Goal: Task Accomplishment & Management: Use online tool/utility

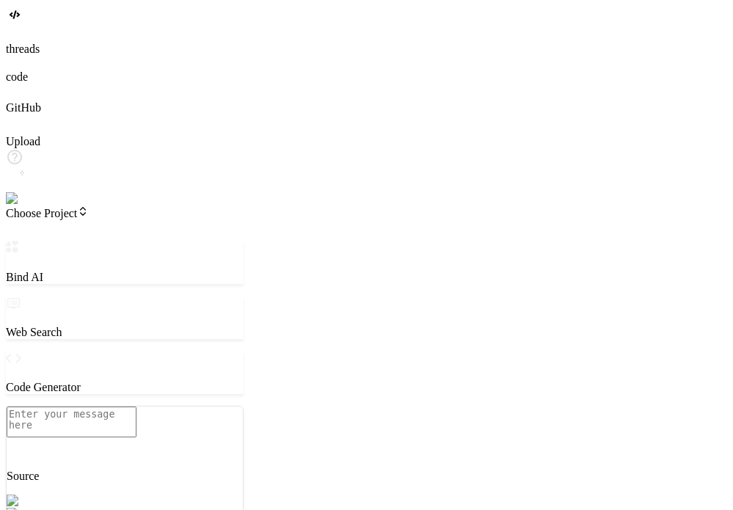
click at [21, 205] on img at bounding box center [26, 198] width 40 height 13
click at [136, 428] on textarea at bounding box center [72, 421] width 130 height 31
type textarea "x"
type textarea "c"
type textarea "x"
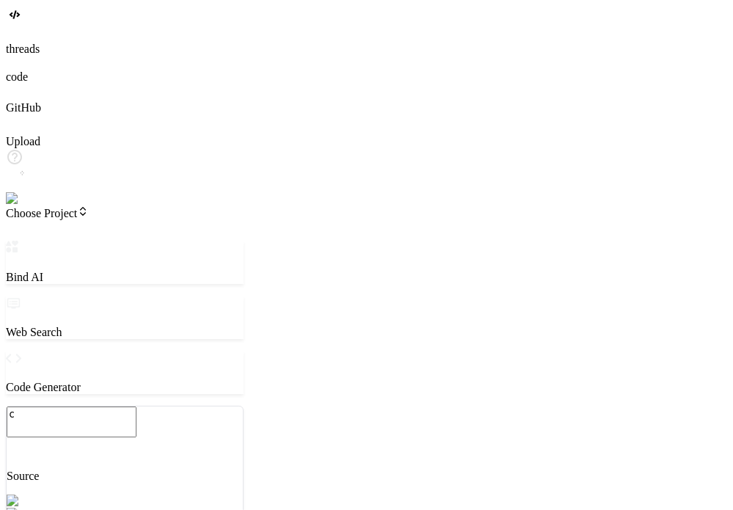
type textarea "cr"
type textarea "x"
type textarea "cre"
type textarea "x"
type textarea "crea"
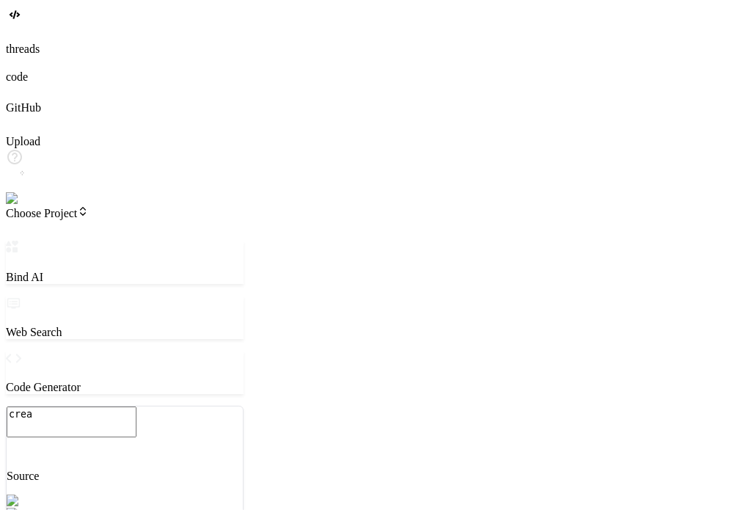
type textarea "x"
type textarea "creat"
type textarea "x"
type textarea "create"
type textarea "x"
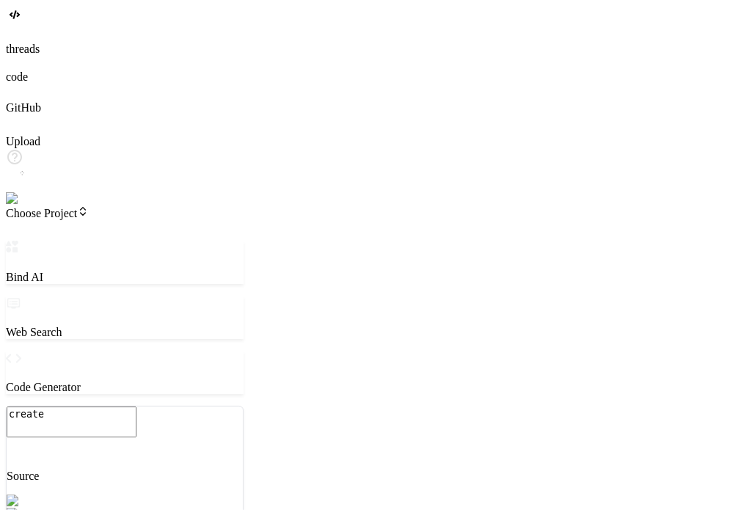
type textarea "create"
type textarea "x"
type textarea "create a"
type textarea "x"
type textarea "create a"
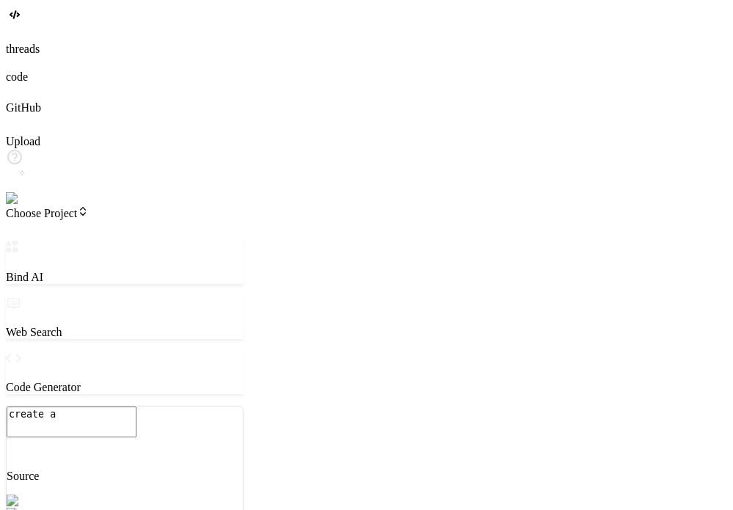
type textarea "x"
type textarea "create a r"
type textarea "x"
type textarea "create a re"
type textarea "x"
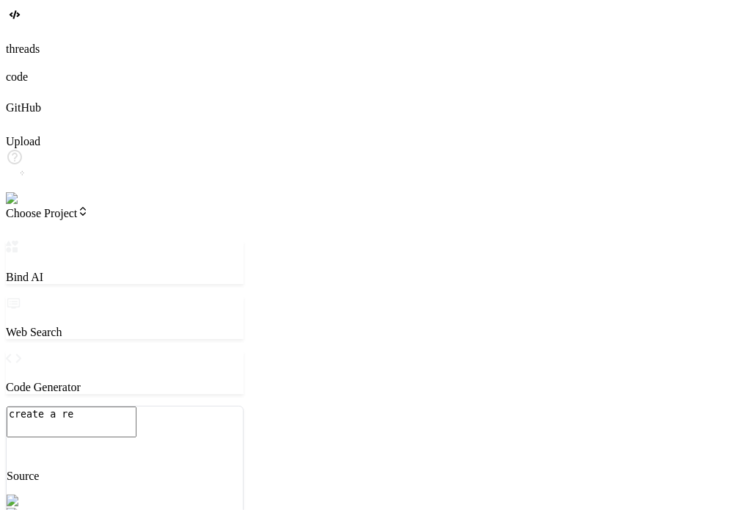
type textarea "create a rea"
type textarea "x"
type textarea "create a reac"
type textarea "x"
type textarea "create a react"
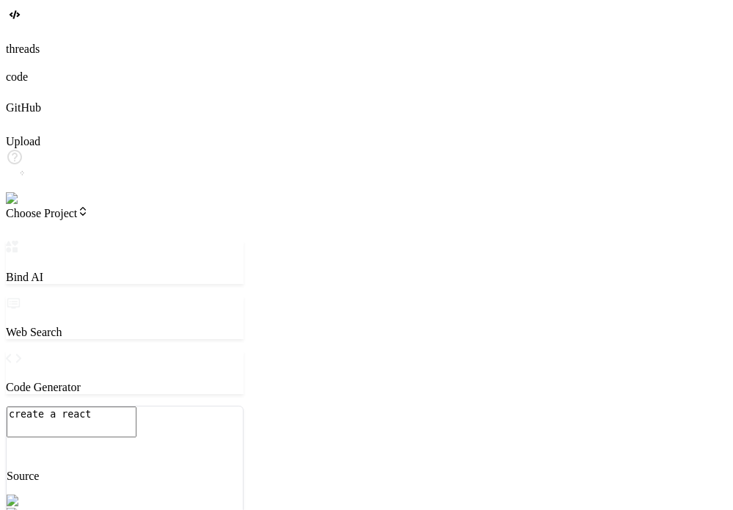
type textarea "x"
type textarea "create a react"
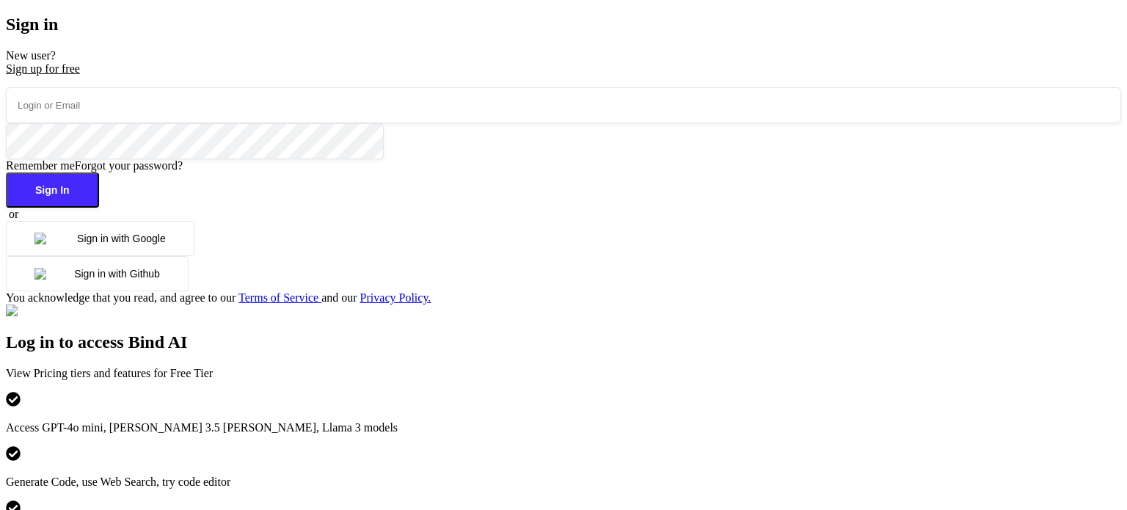
click at [194, 256] on button "Sign in with Google" at bounding box center [100, 238] width 189 height 35
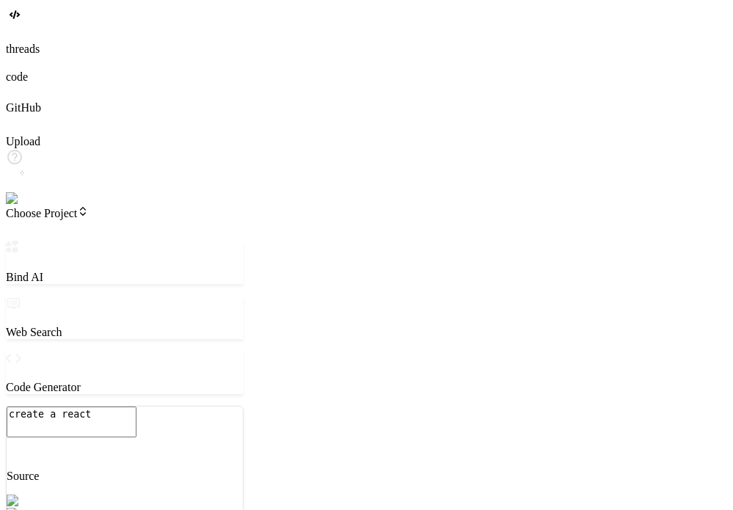
click at [136, 419] on textarea "create a react" at bounding box center [72, 421] width 130 height 31
paste textarea "Build a React app called “MoodBoard” It should be a personalized dashboard wher…"
type textarea "x"
type textarea "Build a React app called “MoodBoard” It should be a personalized dashboard wher…"
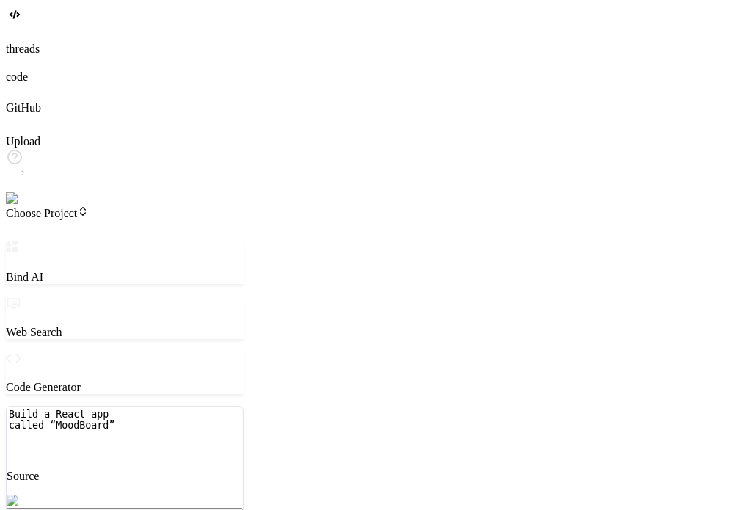
scroll to position [494, 0]
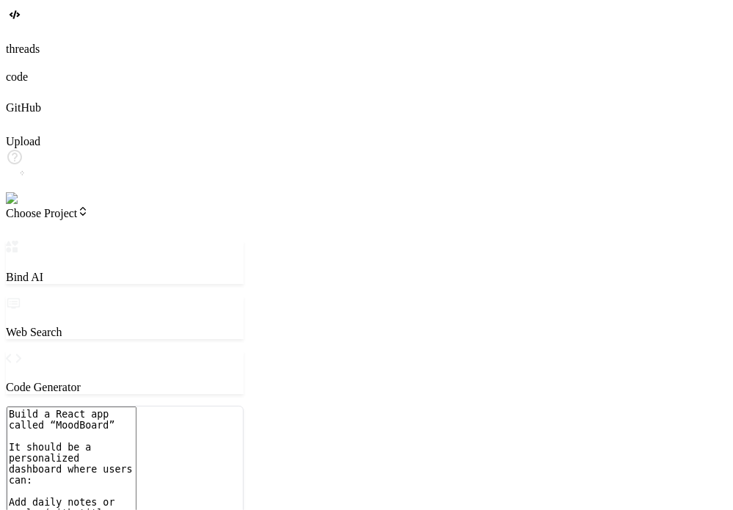
type textarea "x"
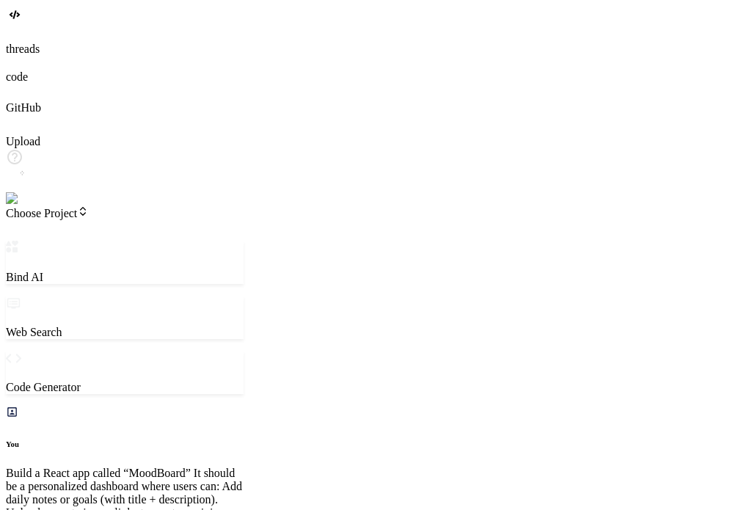
scroll to position [90, 0]
type textarea "x"
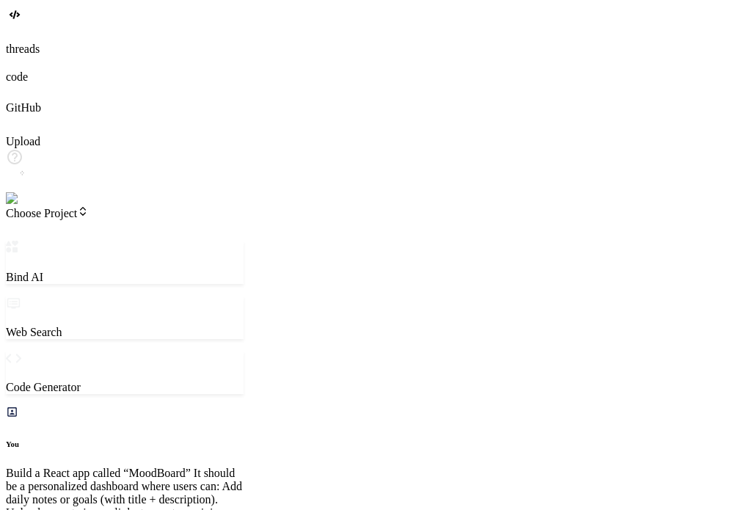
scroll to position [231, 0]
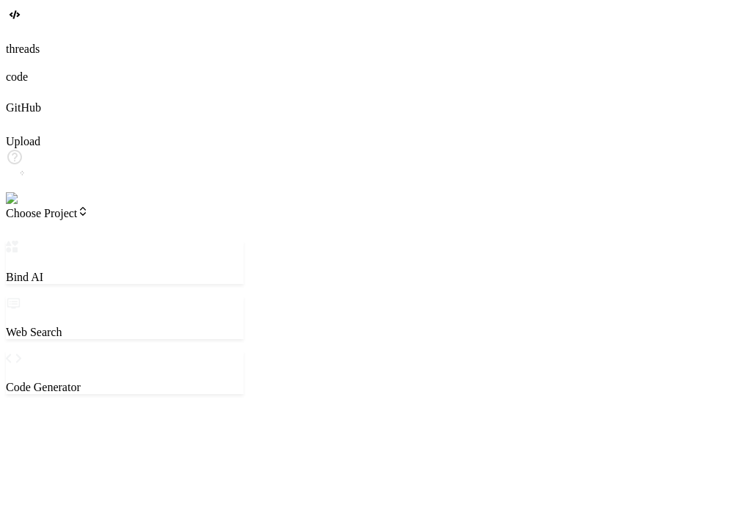
type textarea "x"
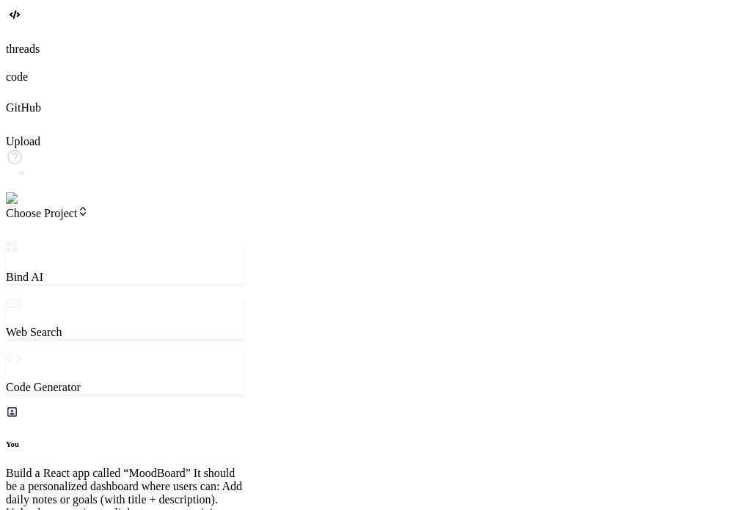
type textarea "x"
click at [12, 32] on icon at bounding box center [9, 29] width 6 height 6
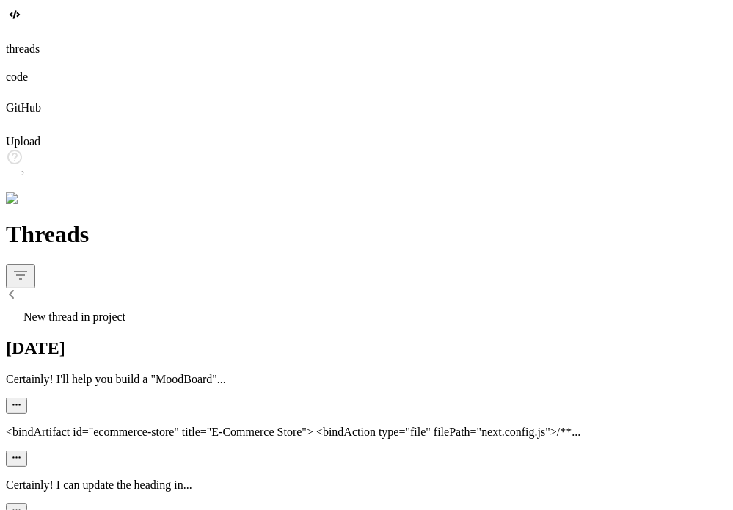
click at [125, 310] on span "New thread in project" at bounding box center [74, 316] width 102 height 12
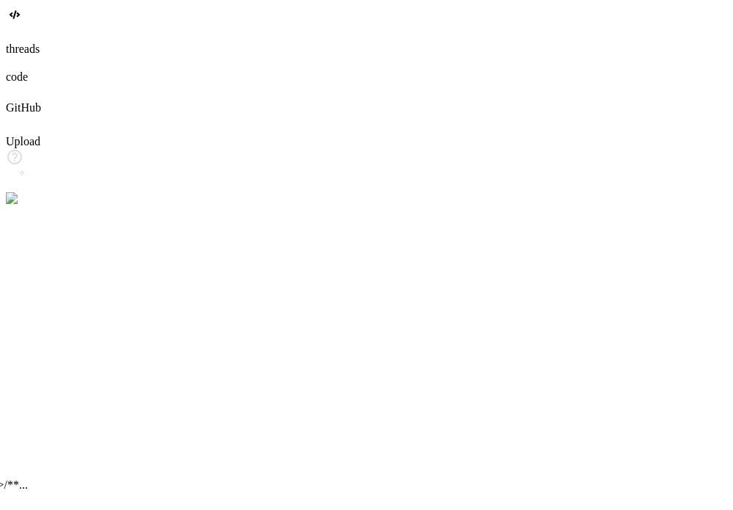
scroll to position [14, 0]
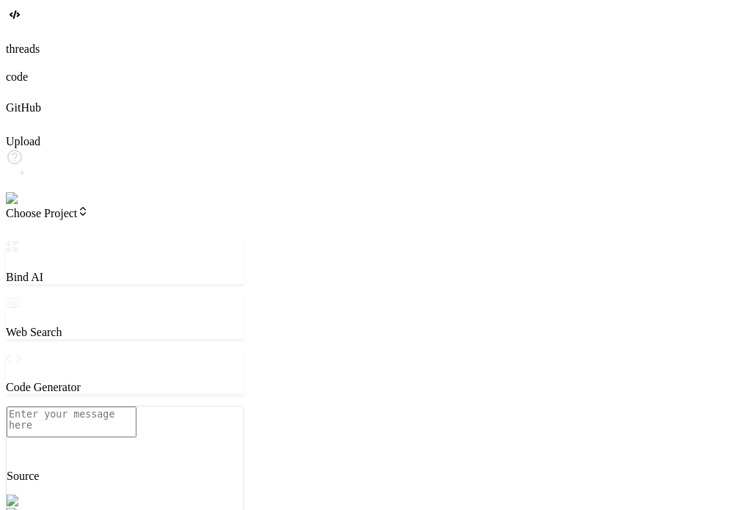
drag, startPoint x: 271, startPoint y: 325, endPoint x: 386, endPoint y: 296, distance: 118.1
click at [244, 296] on div "Bind AI Web Search Created with Pixso. Code Generator Source [PERSON_NAME] 4 S.…" at bounding box center [125, 478] width 238 height 474
click at [132, 426] on textarea at bounding box center [72, 421] width 130 height 31
paste textarea "Build a React app called “MoodBoard” It should be a personalized dashboard wher…"
type textarea "x"
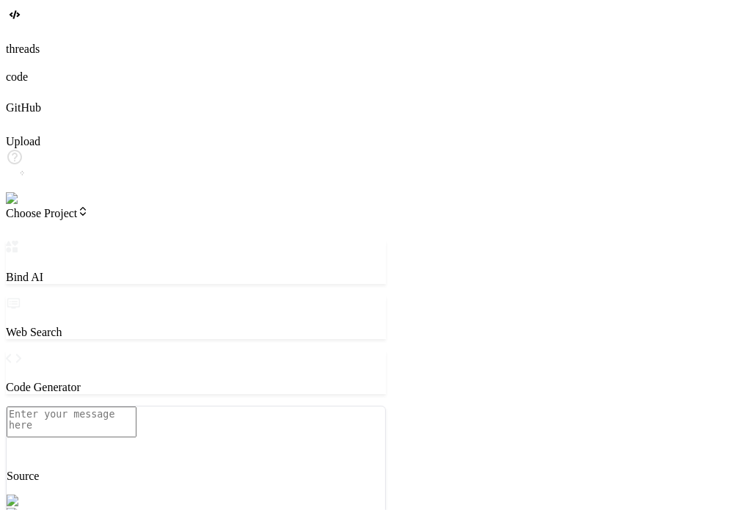
type textarea "Build a React app called “MoodBoard” It should be a personalized dashboard wher…"
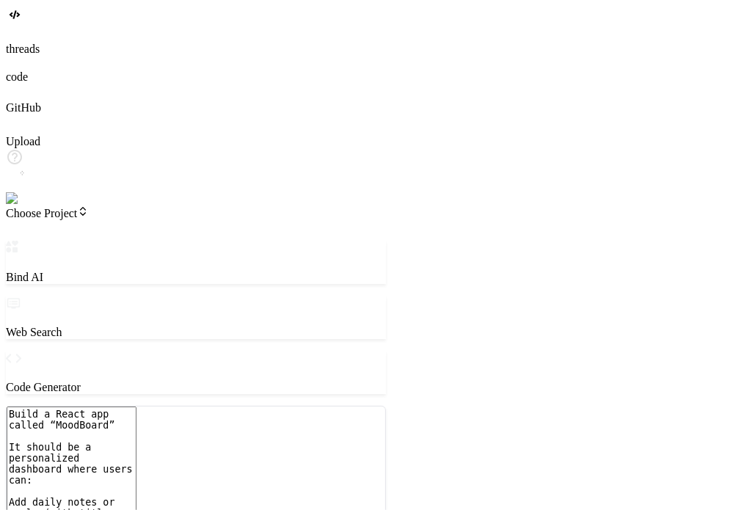
scroll to position [318, 0]
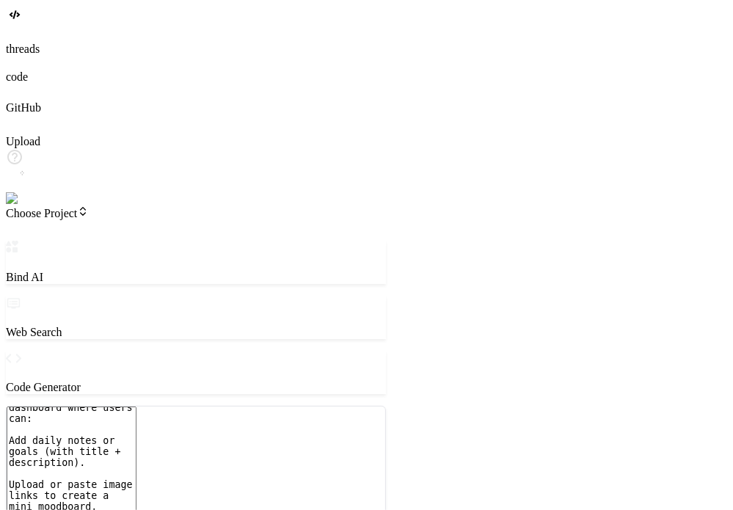
type textarea "x"
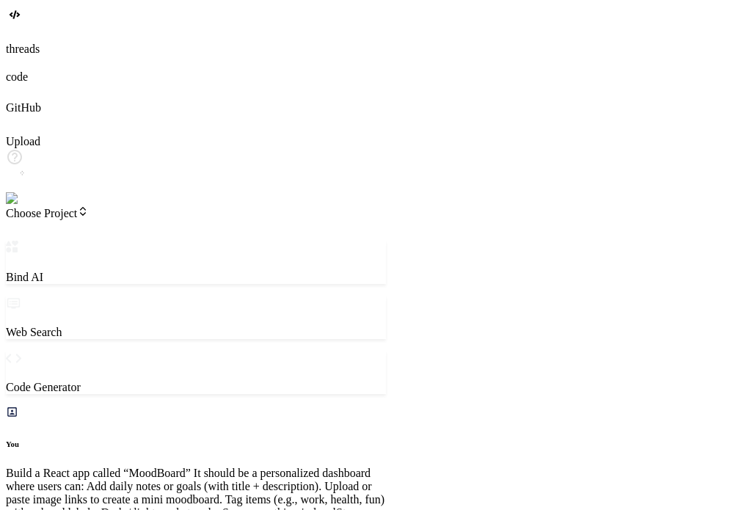
scroll to position [325, 0]
type textarea "x"
type textarea "y"
type textarea "x"
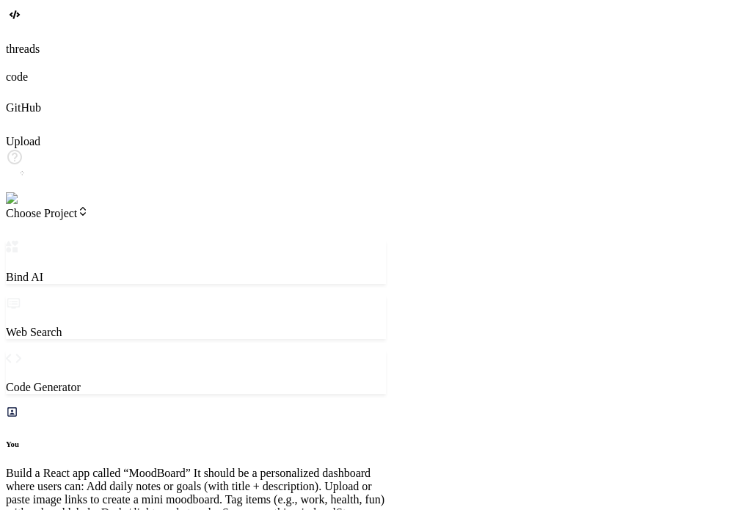
type textarea "ye"
type textarea "x"
type textarea "yes"
type textarea "x"
type textarea "yes"
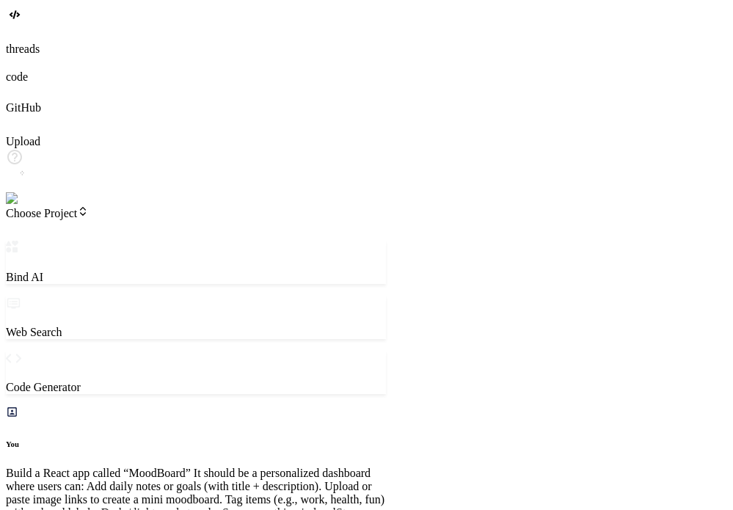
type textarea "x"
type textarea "yes p"
type textarea "x"
type textarea "yes pl"
type textarea "x"
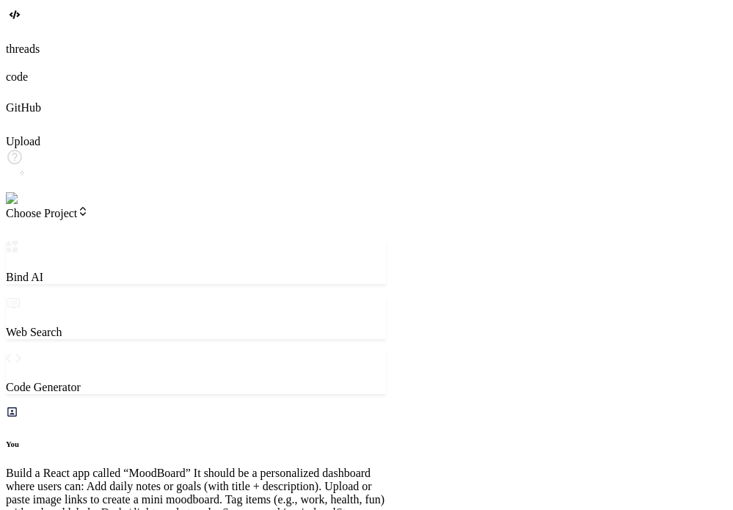
type textarea "yes ple"
type textarea "x"
type textarea "yes plea"
type textarea "x"
type textarea "yes pleas"
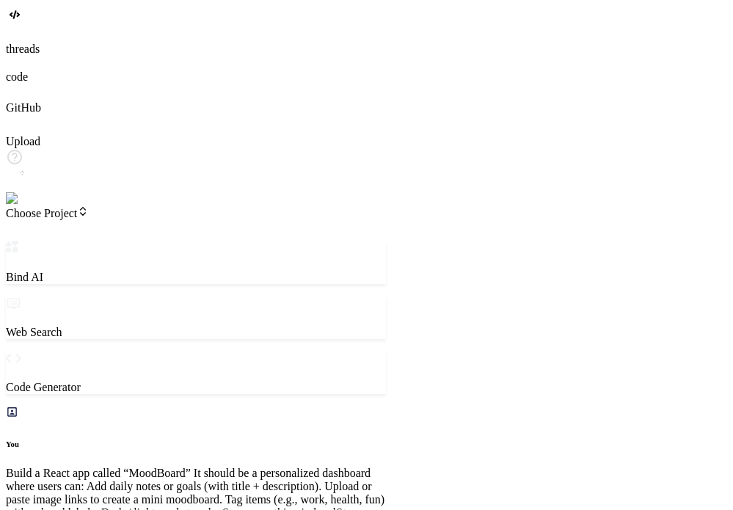
type textarea "x"
type textarea "yes please"
type textarea "x"
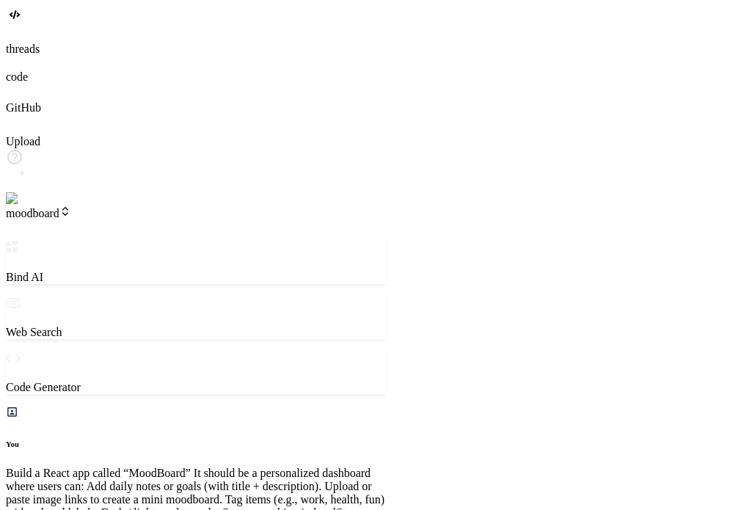
type textarea "</html>"
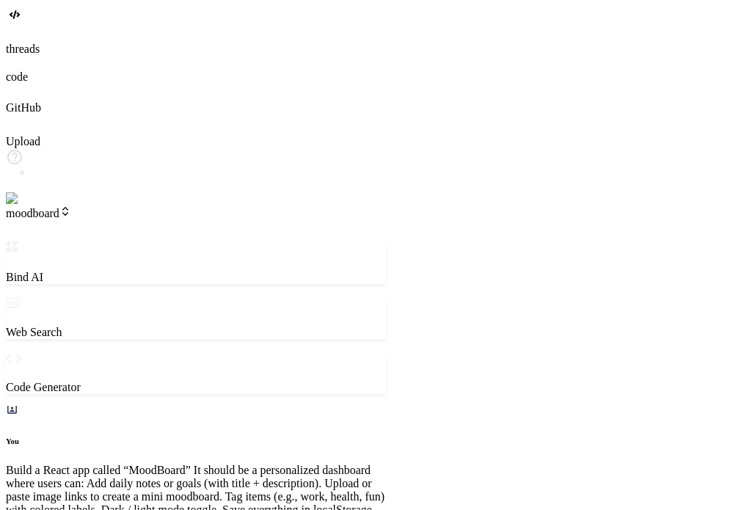
type textarea "x"
type textarea "createRoot(document.getElementById('root')).render( <StrictMode> <App /> </Stri…"
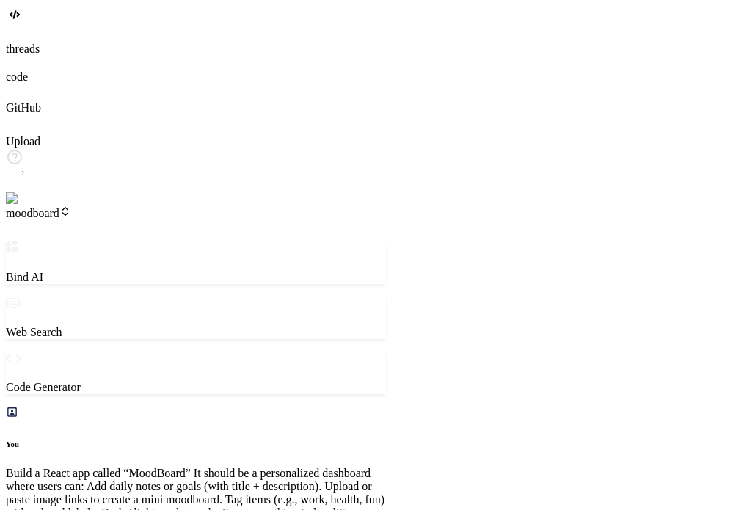
type textarea "x"
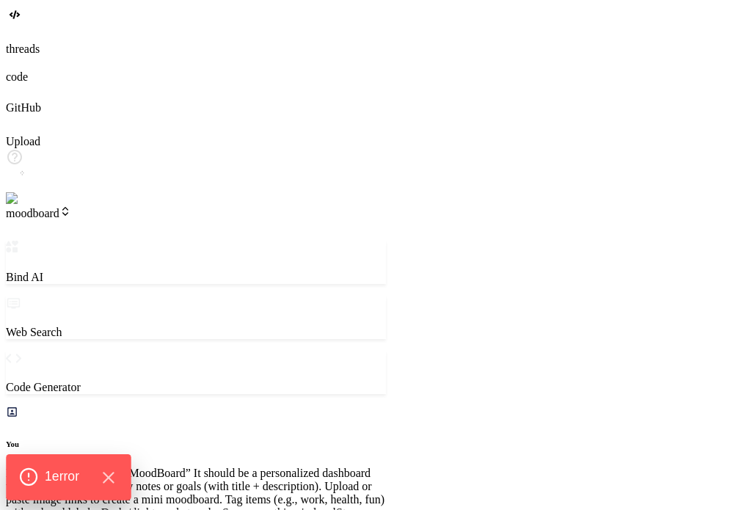
click at [60, 464] on div "1 error" at bounding box center [68, 476] width 125 height 45
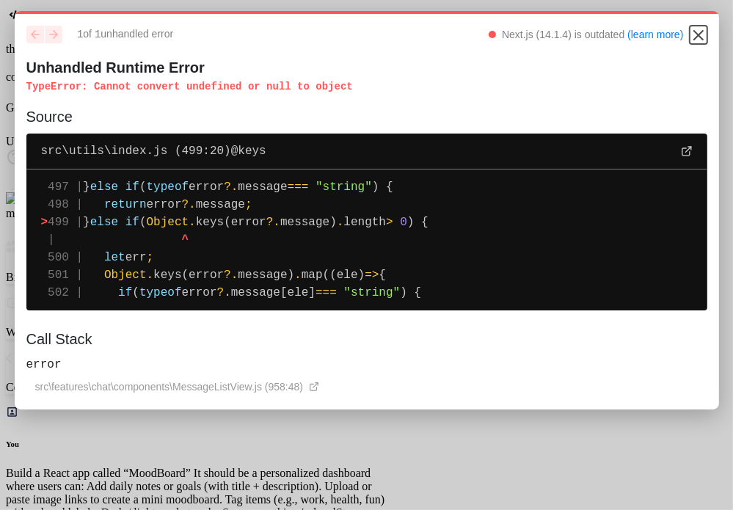
click at [698, 37] on icon "Close" at bounding box center [698, 35] width 9 height 9
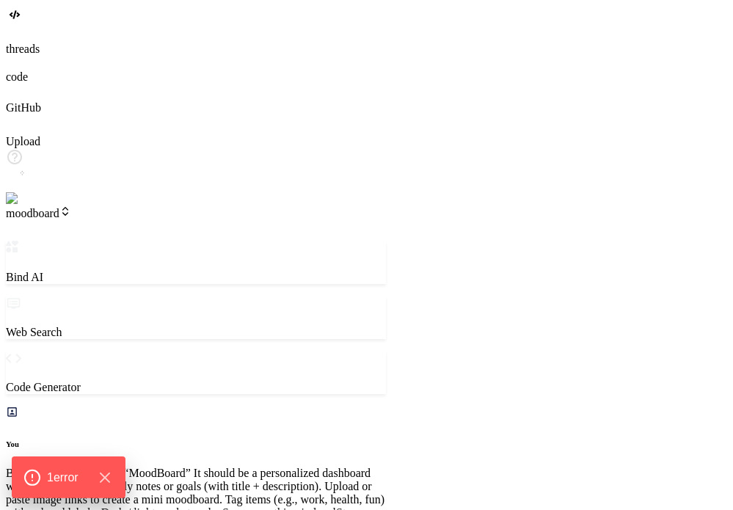
scroll to position [678, 0]
click at [56, 486] on span "1 error" at bounding box center [62, 476] width 34 height 19
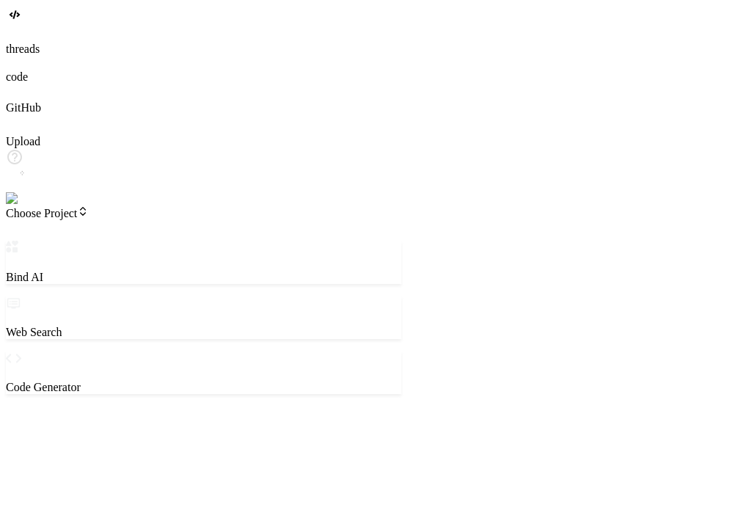
drag, startPoint x: 271, startPoint y: 134, endPoint x: 396, endPoint y: 114, distance: 127.1
click at [396, 241] on div "Bind AI Web Search Created with Pixso. Code Generator ‌ ‌ ‌ ‌ ‌ ‌ ‌ ‌ ‌ ‌ ‌ ‌ ‌…" at bounding box center [203, 478] width 395 height 474
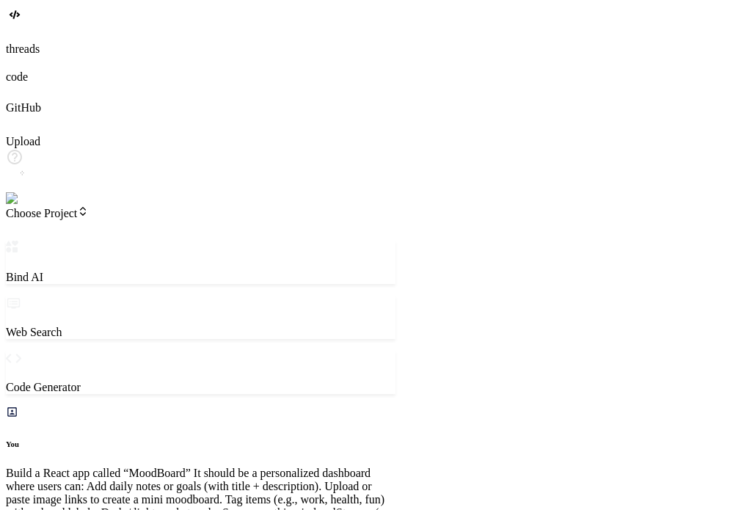
scroll to position [627, 0]
click at [19, 40] on icon at bounding box center [12, 32] width 13 height 13
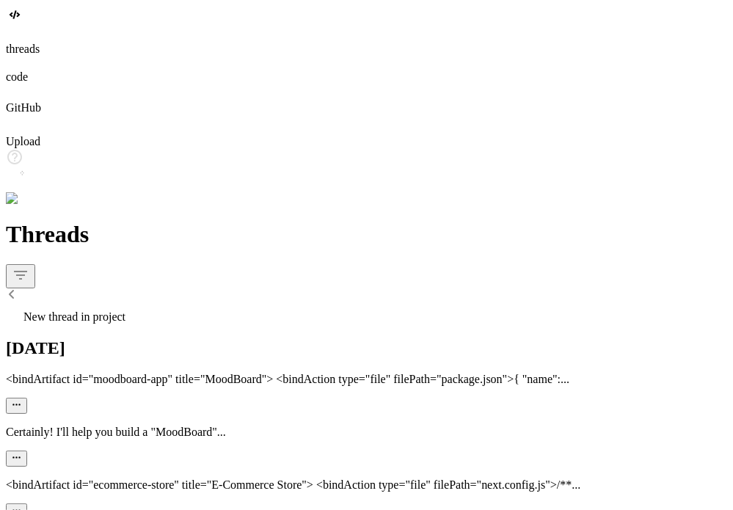
click at [125, 310] on span "New thread in project" at bounding box center [74, 316] width 102 height 12
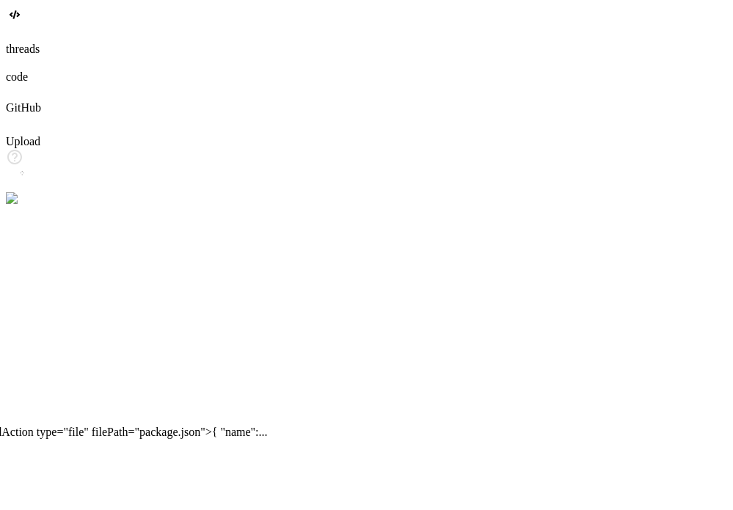
scroll to position [0, 0]
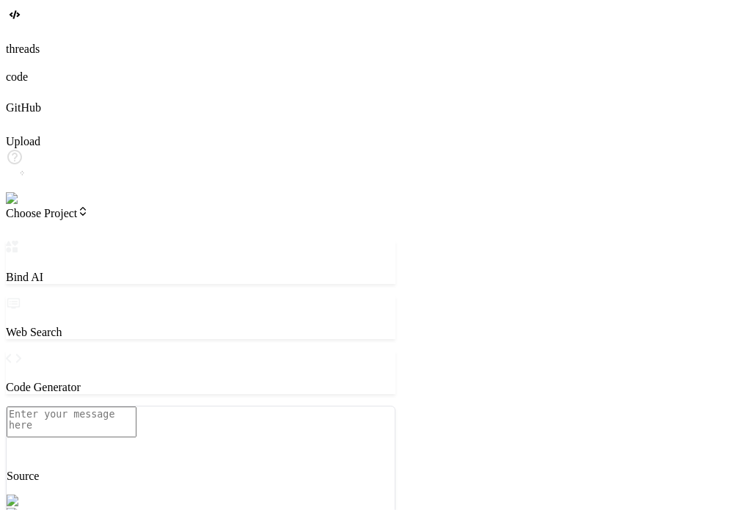
click at [136, 415] on textarea at bounding box center [72, 421] width 130 height 31
paste textarea "Build a React app called “MoodBoard” It should be a personalized dashboard wher…"
type textarea "x"
type textarea "Build a React app called “MoodBoard” It should be a personalized dashboard wher…"
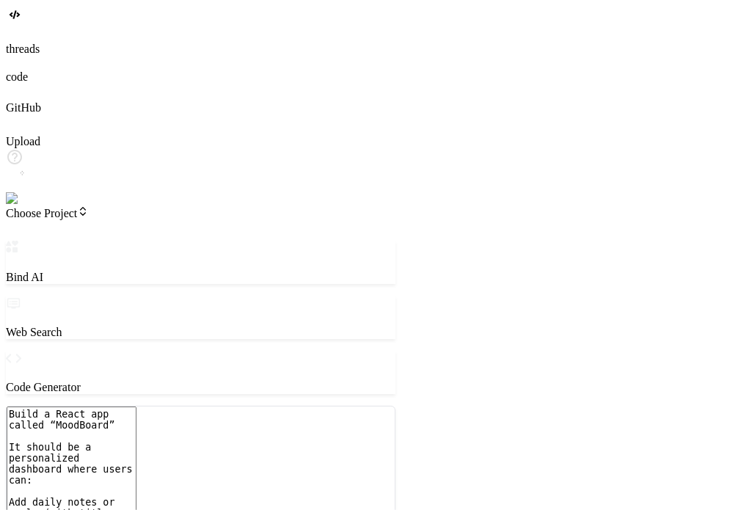
scroll to position [282, 0]
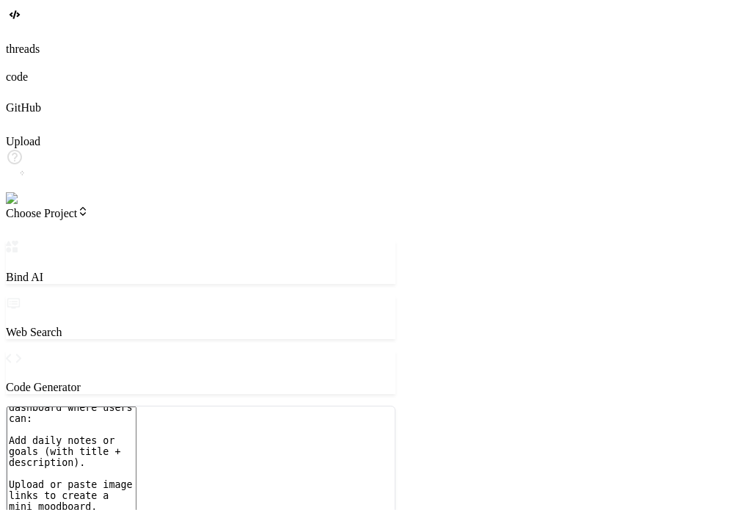
type textarea "x"
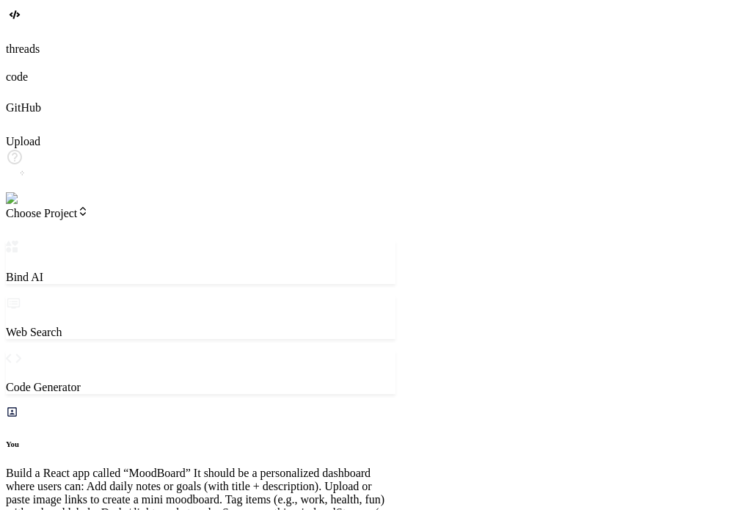
scroll to position [375, 0]
type textarea "x"
type textarea "y"
type textarea "x"
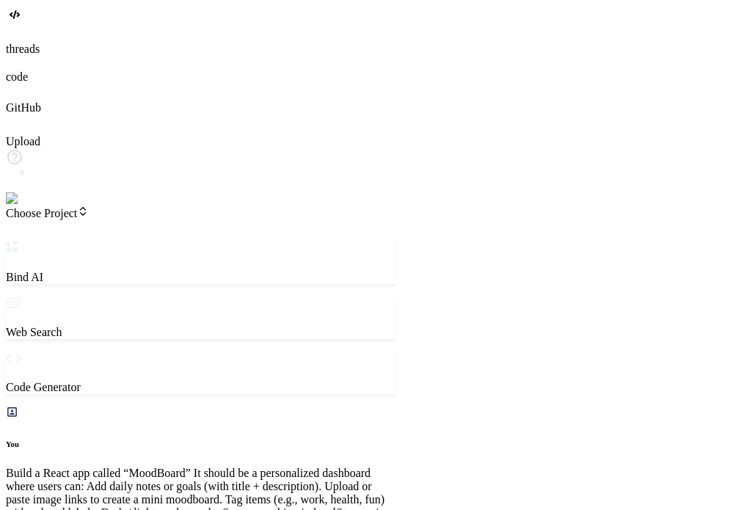
type textarea "ye"
type textarea "x"
type textarea "yes"
type textarea "x"
type textarea "yes"
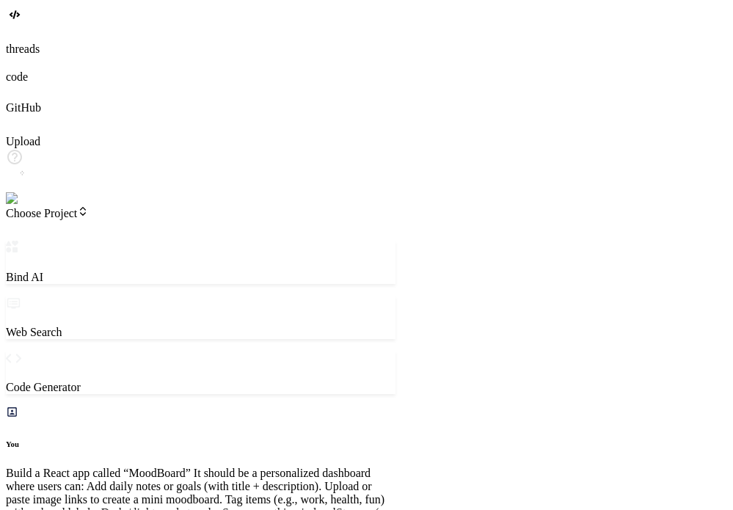
type textarea "x"
type textarea "yes g"
type textarea "x"
type textarea "yes go"
type textarea "x"
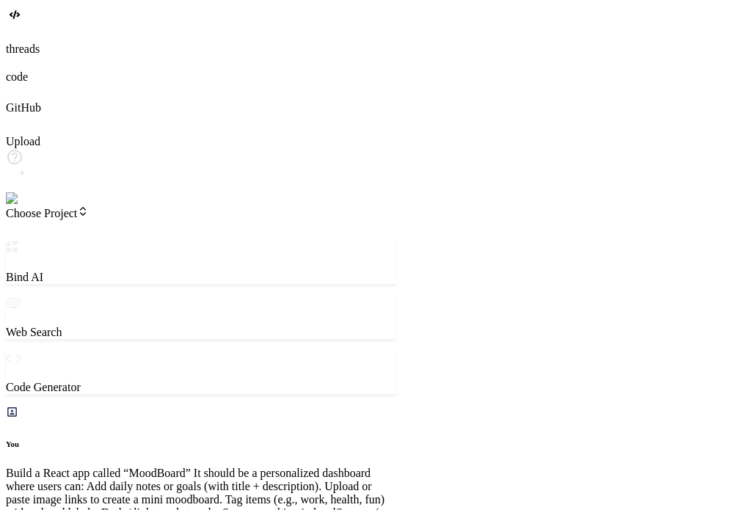
type textarea "yes go"
type textarea "x"
type textarea "yes go a"
type textarea "x"
type textarea "yes go ah"
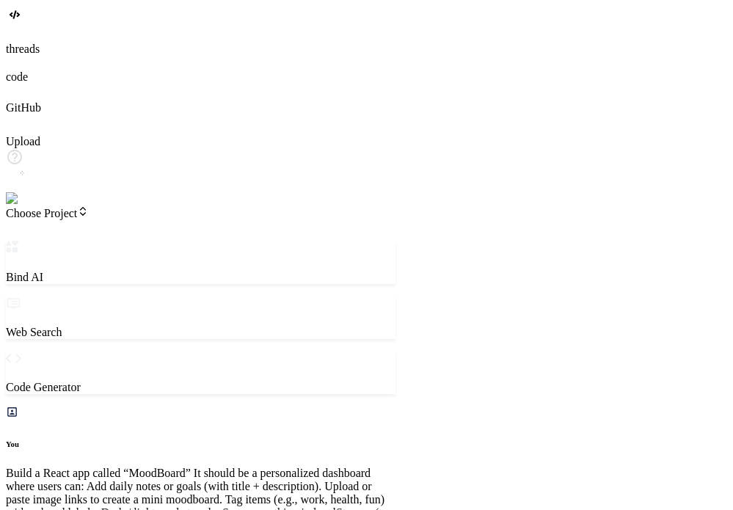
type textarea "x"
type textarea "yes go ahe"
type textarea "x"
type textarea "yes go ahea"
type textarea "x"
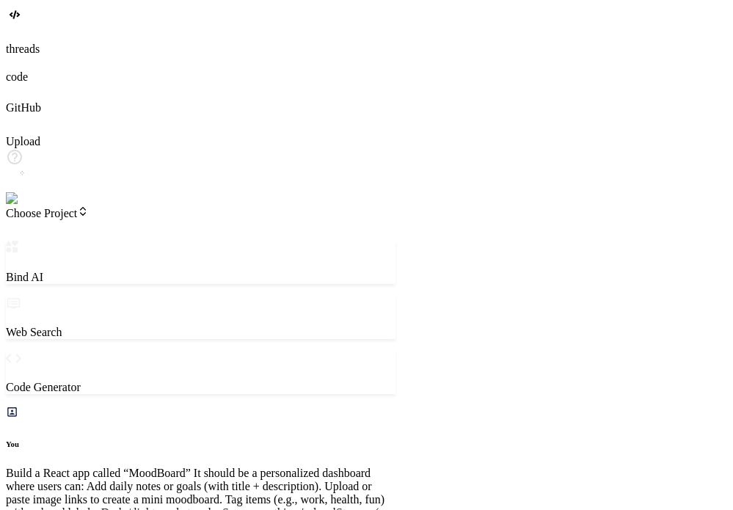
type textarea "yes go ahead"
type textarea "x"
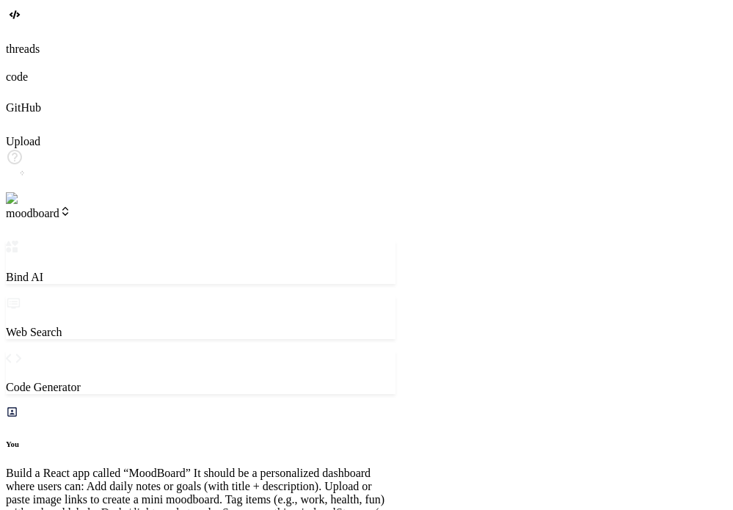
type textarea "x"
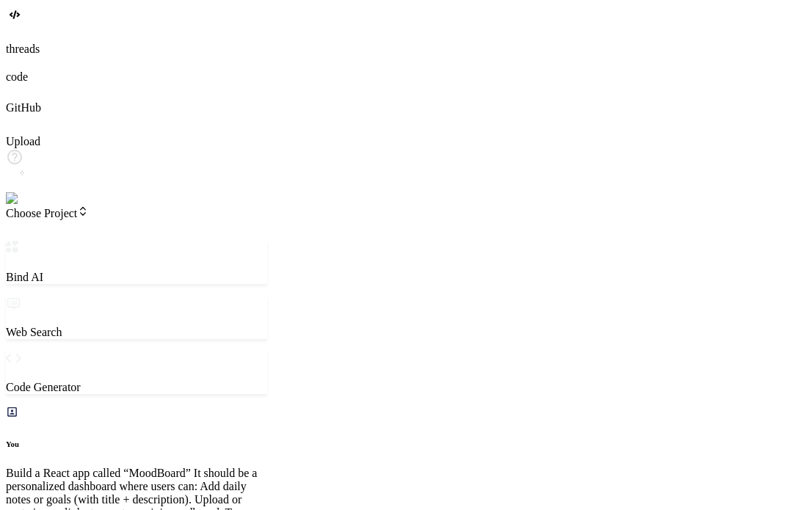
scroll to position [805, 0]
click at [19, 32] on icon at bounding box center [16, 29] width 6 height 6
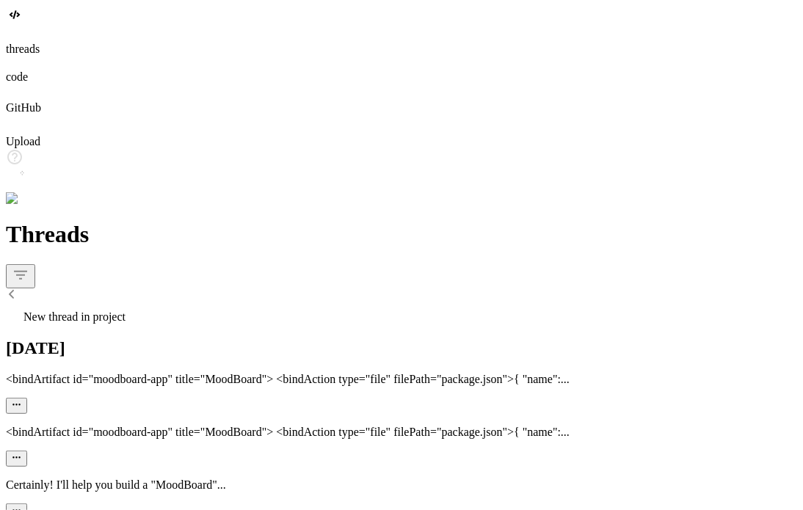
click at [125, 310] on span "New thread in project" at bounding box center [74, 316] width 102 height 12
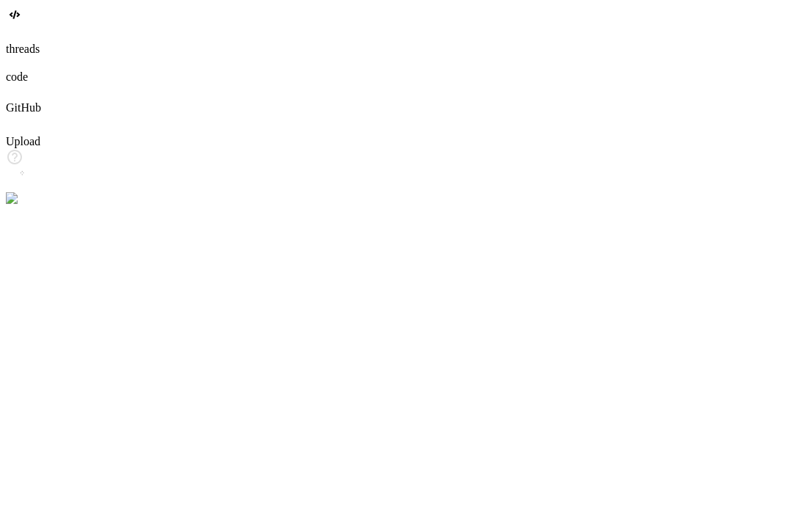
scroll to position [14, 0]
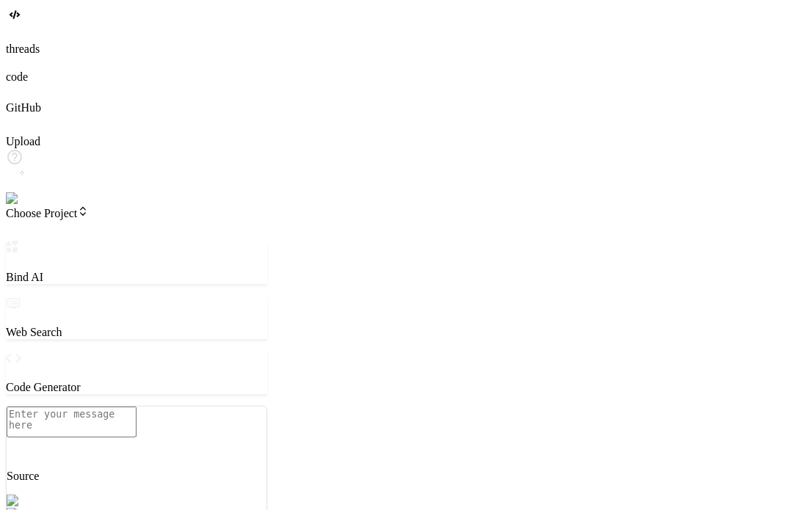
click at [136, 420] on textarea at bounding box center [72, 421] width 130 height 31
paste textarea "Build a React app called “MoodBoard” It should be a personalized dashboard wher…"
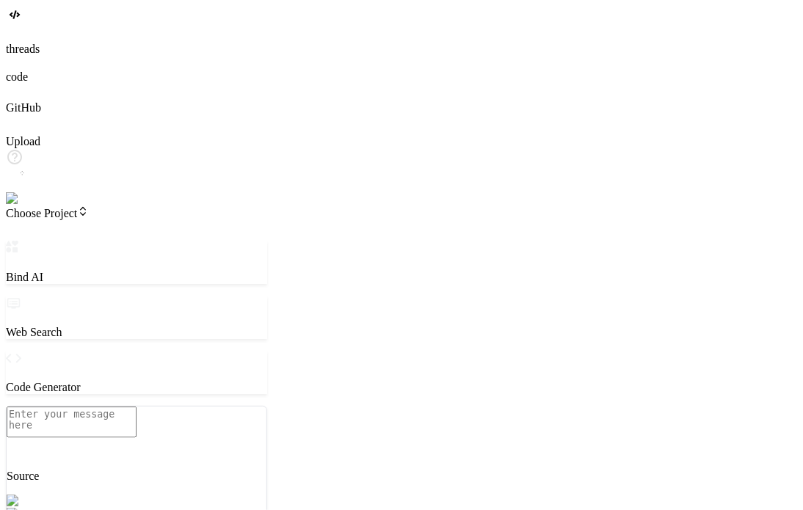
type textarea "x"
type textarea "Build a React app called “MoodBoard” It should be a personalized dashboard wher…"
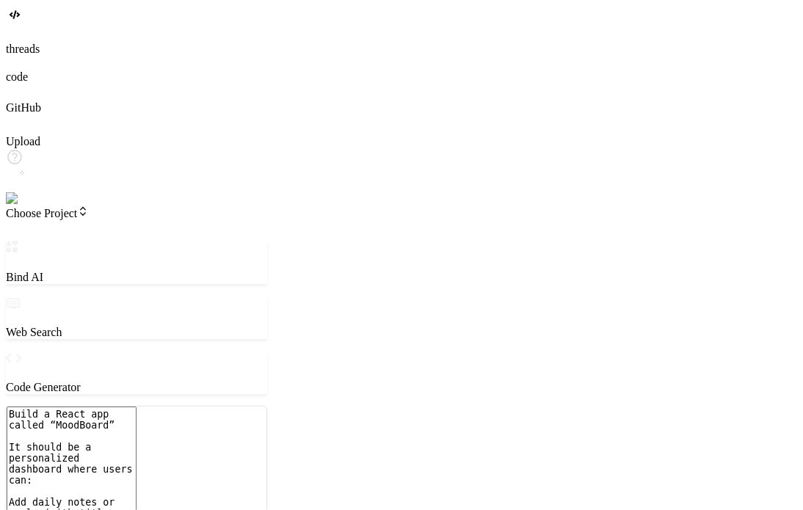
type textarea "x"
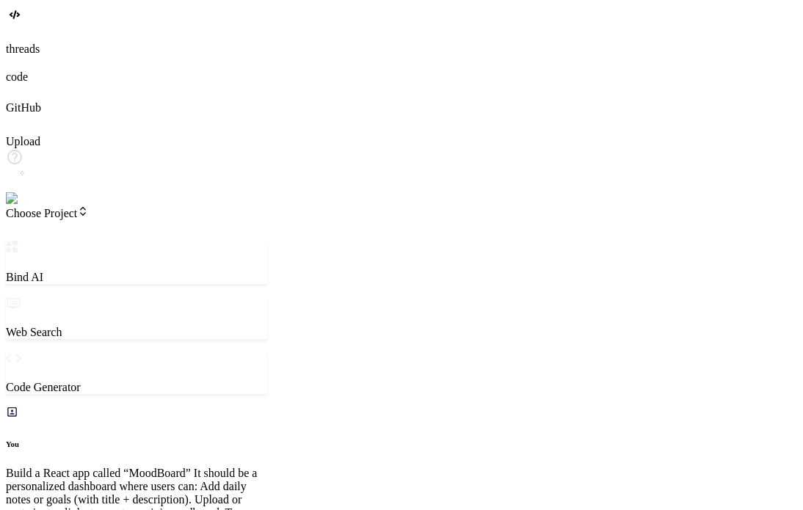
scroll to position [56, 0]
type textarea "x"
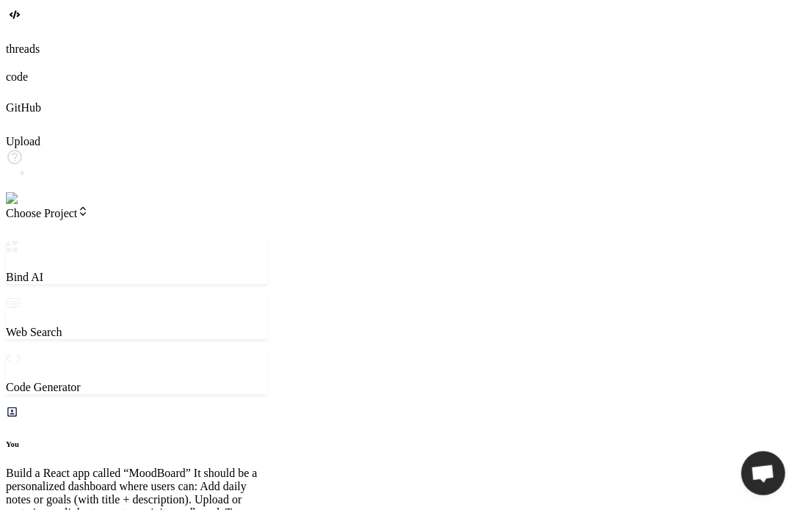
type textarea "y"
type textarea "x"
type textarea "ye"
type textarea "x"
type textarea "yes"
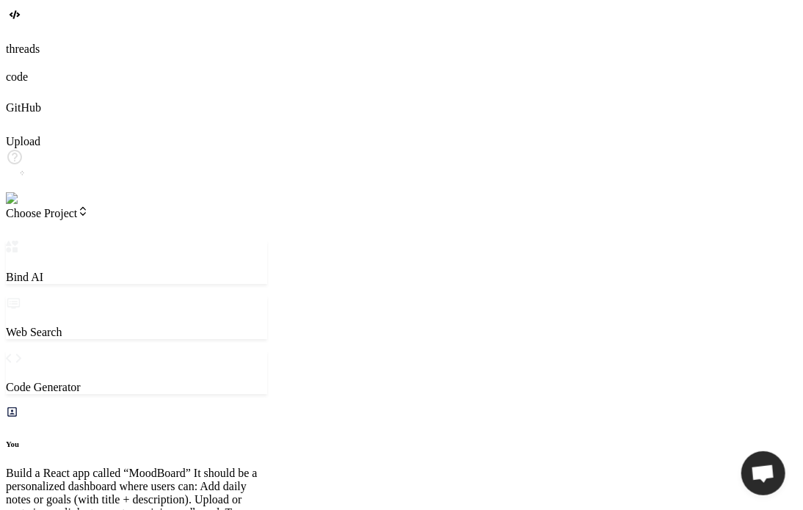
type textarea "x"
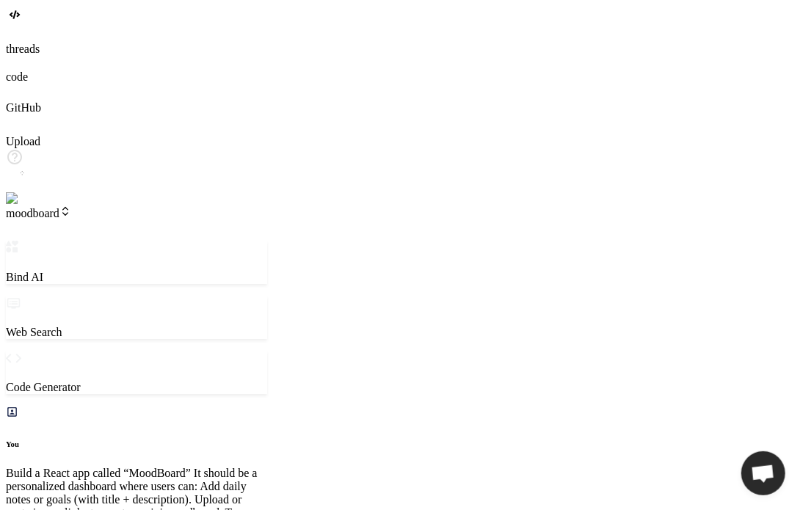
type textarea "x"
type textarea "</head> <body> <div id="root"></div> <script type="module" src="/src/main.jsx">…"
type textarea "x"
type textarea "}"
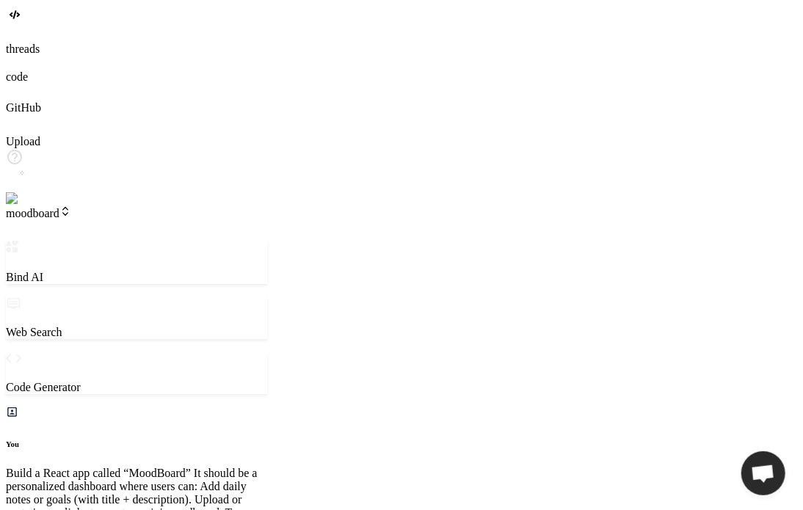
type textarea "x"
type textarea "export default { plugins: { tailwindcss: {}, autoprefixer: {}, }, }"
type textarea "x"
type textarea ")"
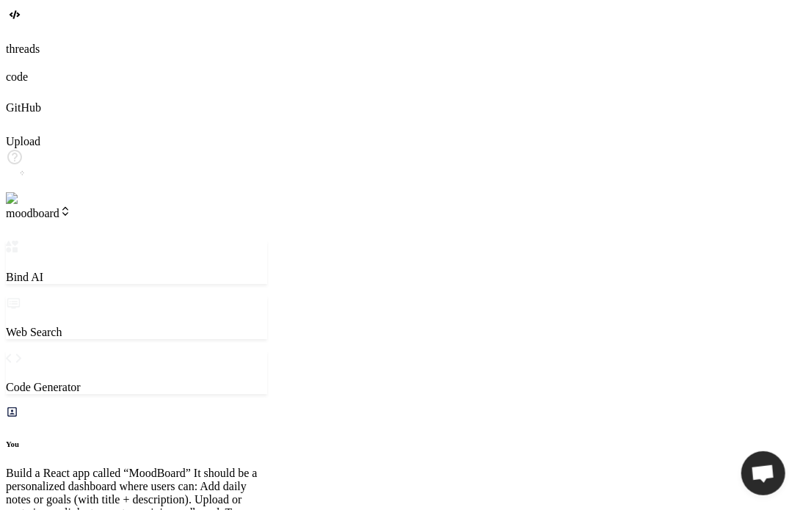
scroll to position [0, 301]
type textarea "x"
type textarea ""@vitejs/plugin-react": "^4.0.0", "autoprefixer": "^10.4.14", "postcss": "^8.4.…"
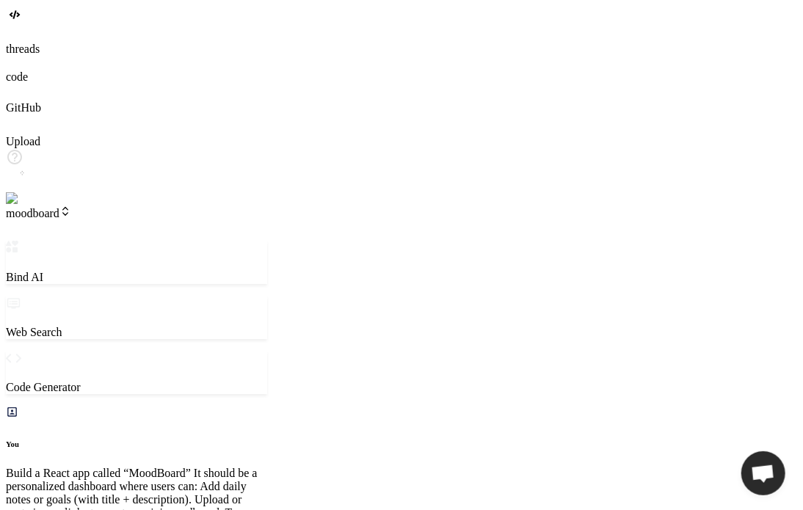
type textarea "x"
type textarea ".tag-other { @apply bg-gray-100 text-gray-800 dark:bg-gray-700 dark:text-gray-2…"
type textarea "x"
type textarea "@apply bg-gray-100 text-gray-800 dark:bg-gray-700 dark:text-gray-200; } }"
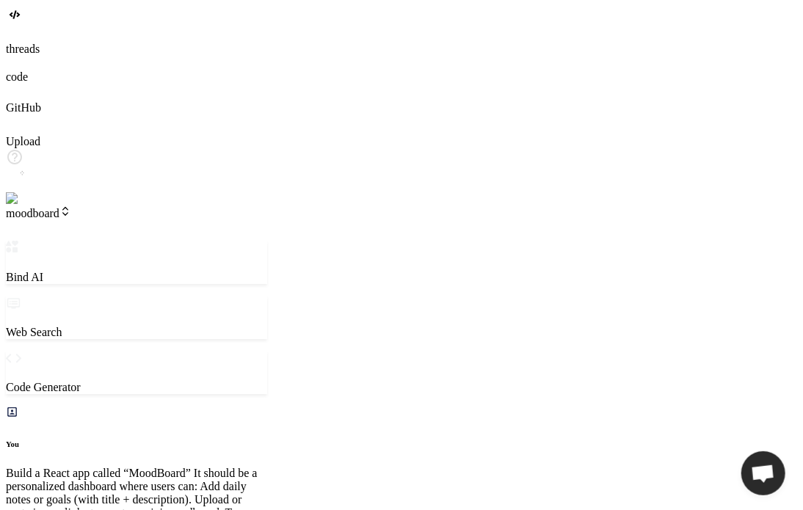
type textarea "x"
type textarea "return [storedValue, setValue]; };"
type textarea "x"
type textarea "</header> ); }; export default Header;"
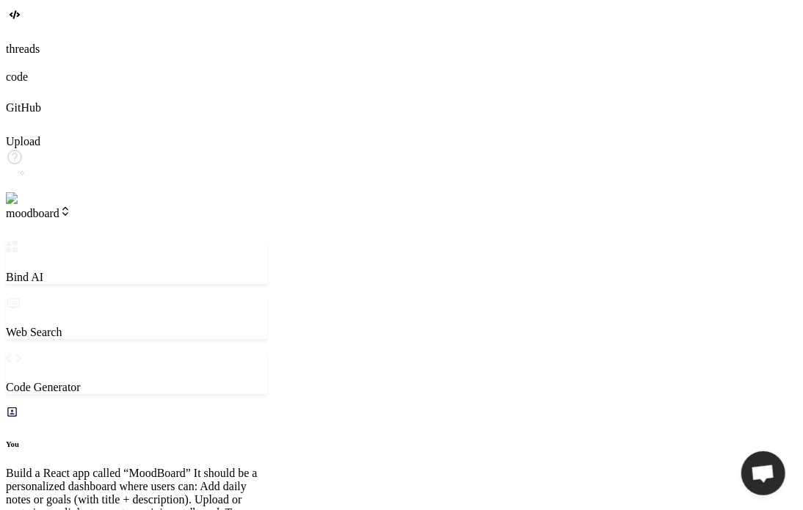
scroll to position [0, 599]
type textarea "x"
type textarea "{new Date(note.createdAt).toLocaleDateString()} </span> </div> </div> ); }; exp…"
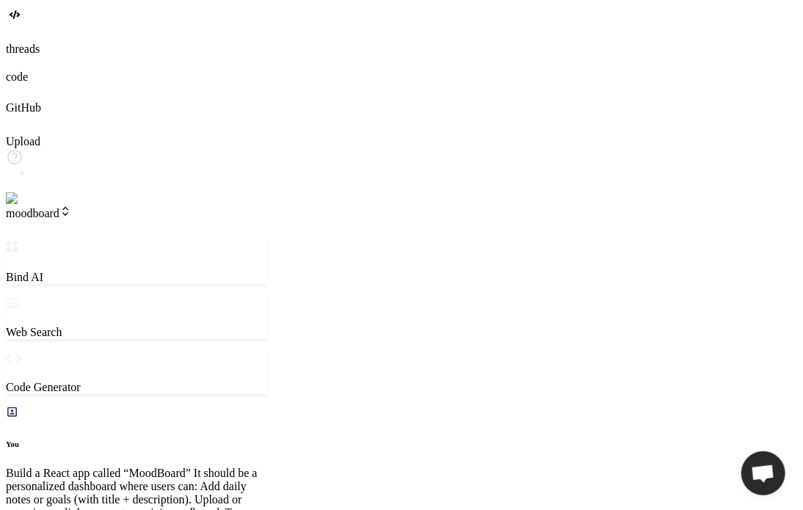
type textarea "x"
type textarea "}"
type textarea "x"
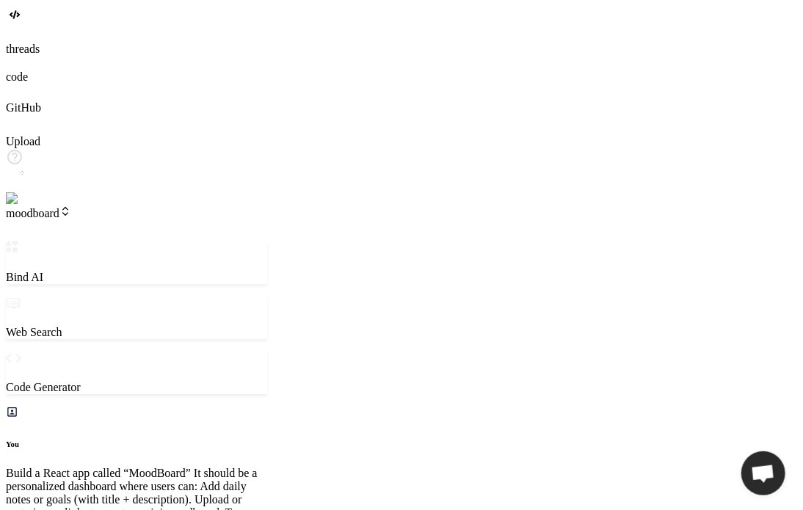
type textarea "export default { plugins: { tailwindcss: {}, autoprefixer: {}, }, }"
type textarea "x"
type textarea "}"
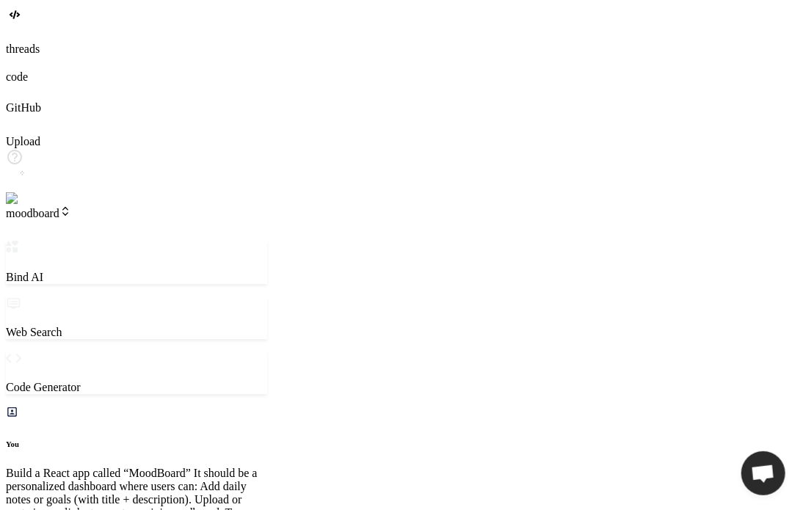
scroll to position [0, 189]
type textarea "x"
type textarea "</head> <body> <div id="root"></div> <script type="module" src="/src/main.jsx">…"
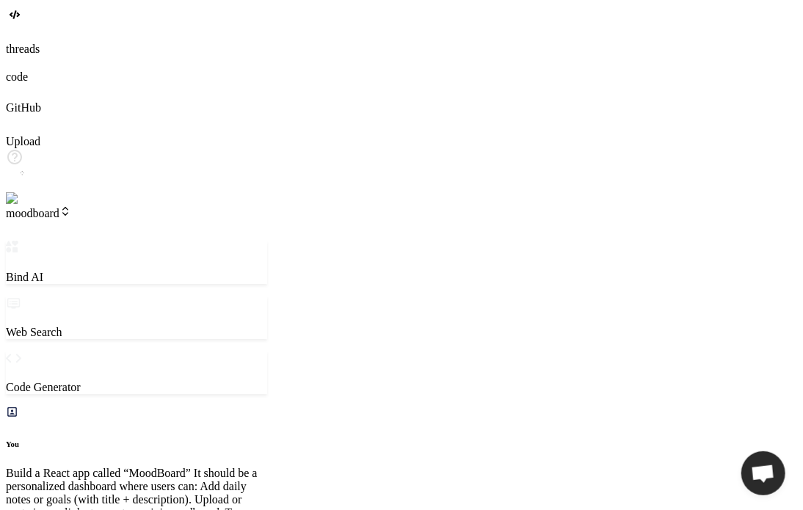
type textarea "x"
type textarea ""@vitejs/plugin-react": "^4.0.0", "autoprefixer": "^10.4.14", "postcss": "^8.4.…"
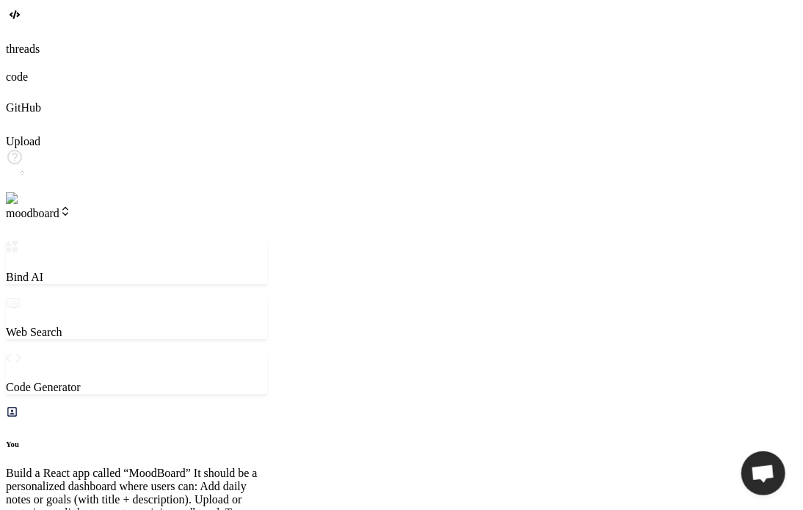
type textarea "x"
type textarea "@apply bg-gray-100 text-gray-800 dark:bg-gray-700 dark:text-gray-200; } }"
type textarea "x"
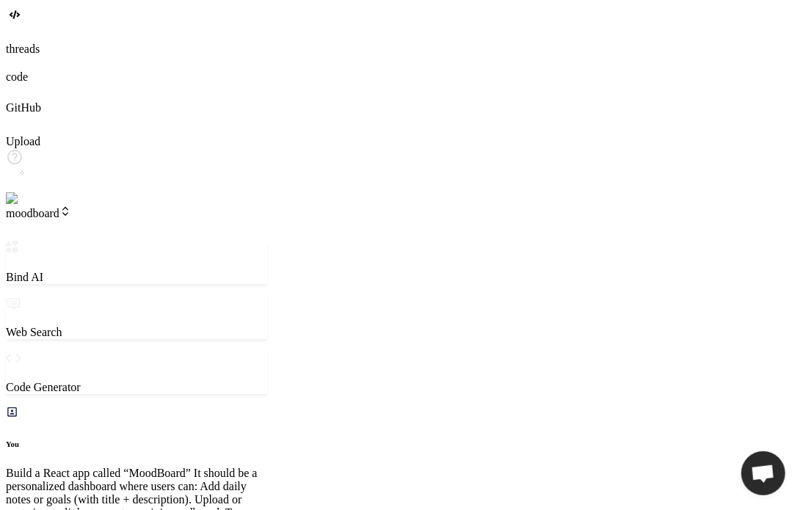
type textarea "</span> </div> </div> </div> ); }; export default ImageCard;"
type textarea "x"
type textarea "}; export default ImageCard;"
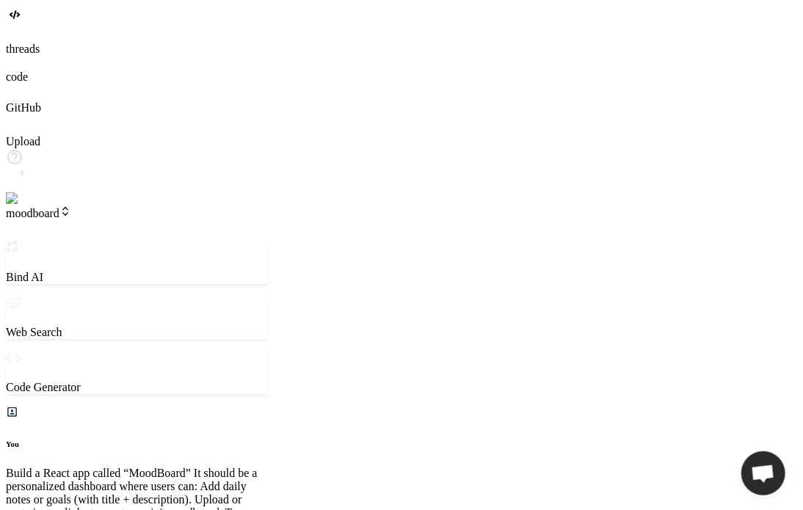
scroll to position [18, 0]
type textarea "x"
type textarea "export default TagSelector;"
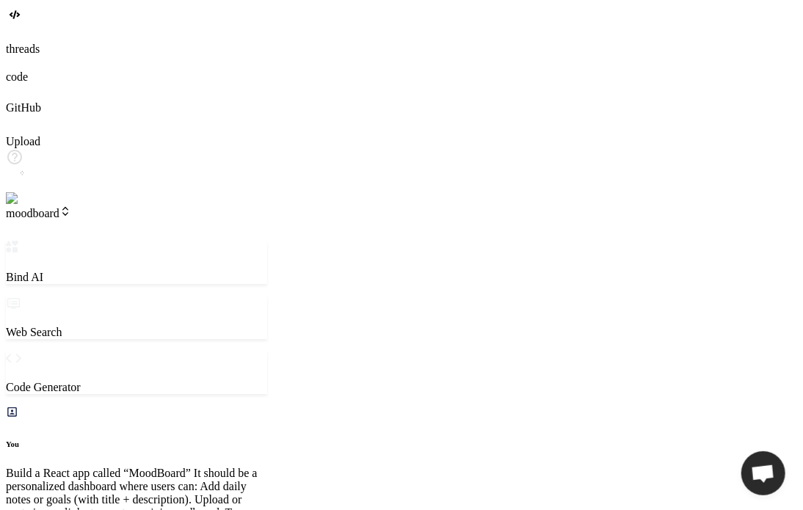
scroll to position [1142, 0]
type textarea "x"
type textarea "}; export default AddItemModal;"
type textarea "x"
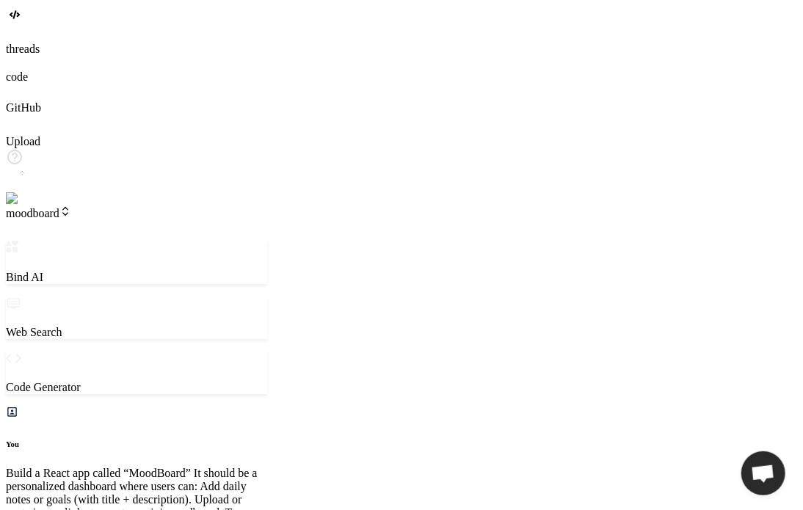
type textarea "}; export default ImageCard;"
type textarea "x"
type textarea "} export default App;"
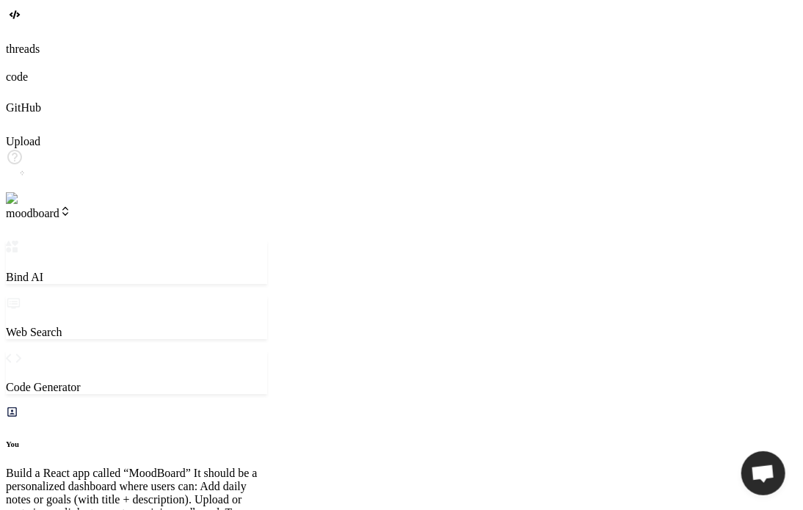
scroll to position [1222, 0]
click at [71, 207] on span "moodboard" at bounding box center [38, 213] width 65 height 12
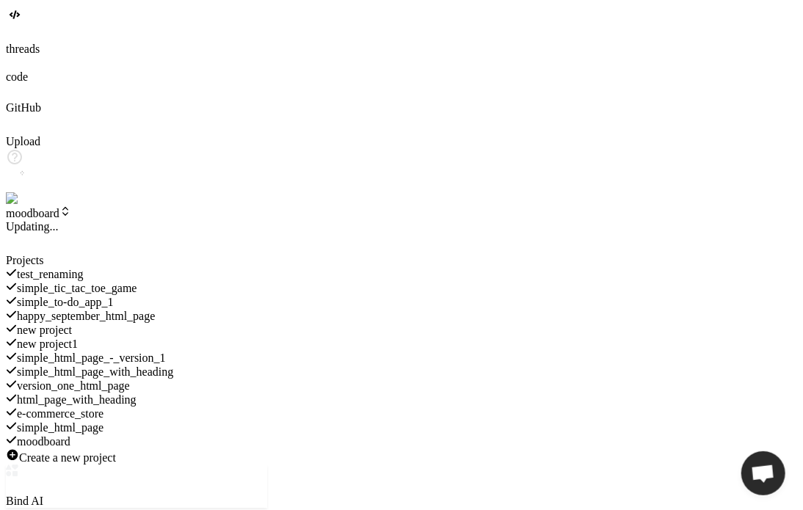
scroll to position [50, 0]
click at [70, 435] on span "moodboard" at bounding box center [44, 441] width 54 height 12
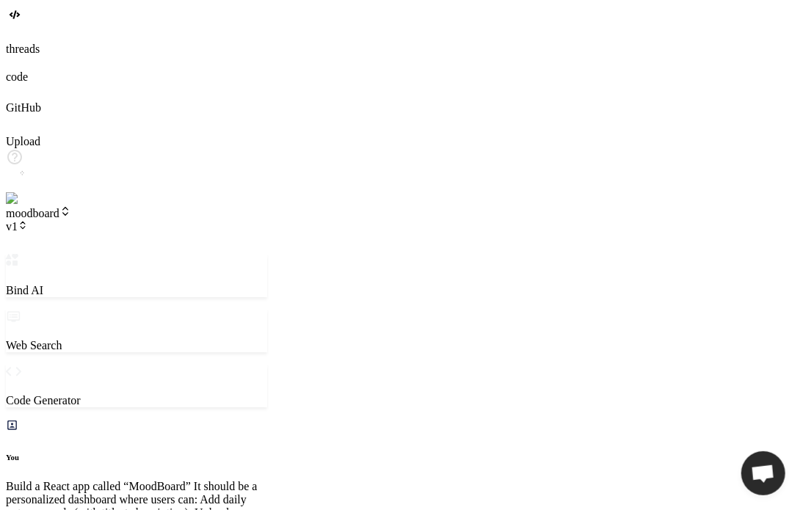
click at [28, 220] on span "v1" at bounding box center [17, 226] width 22 height 12
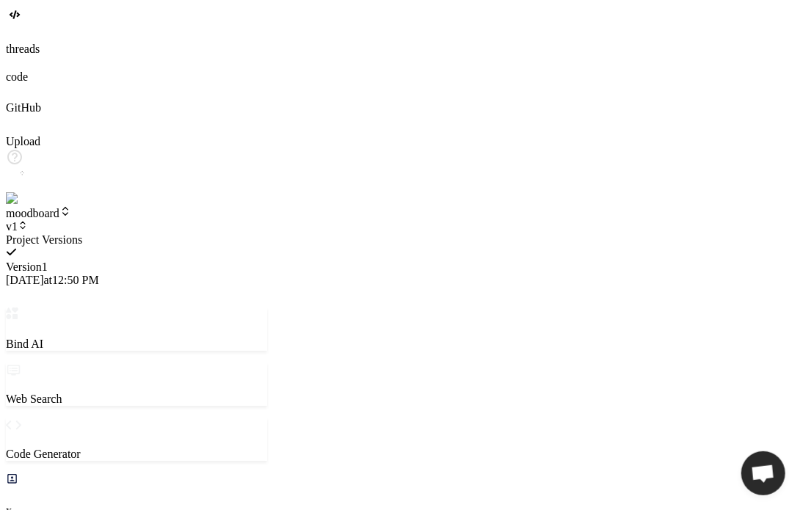
click at [155, 233] on div at bounding box center [136, 233] width 261 height 0
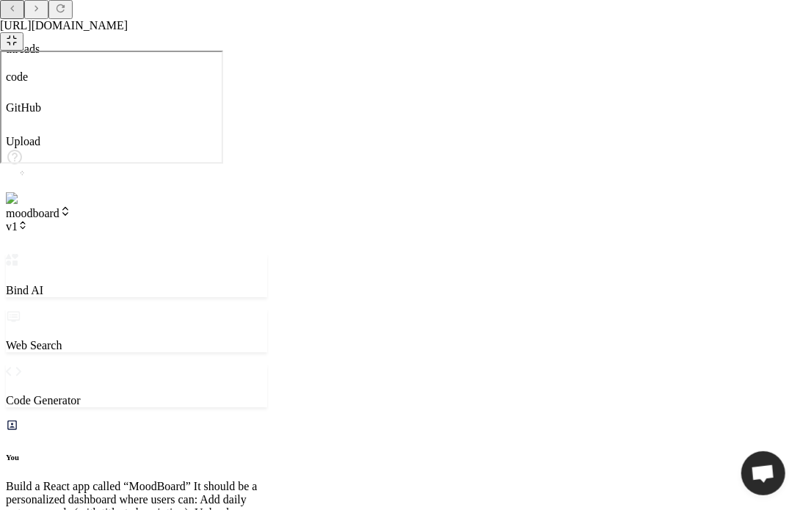
drag, startPoint x: 775, startPoint y: 17, endPoint x: 791, endPoint y: 15, distance: 15.6
click at [732, 32] on div at bounding box center [401, 41] width 803 height 18
click at [16, 36] on icon at bounding box center [11, 40] width 9 height 9
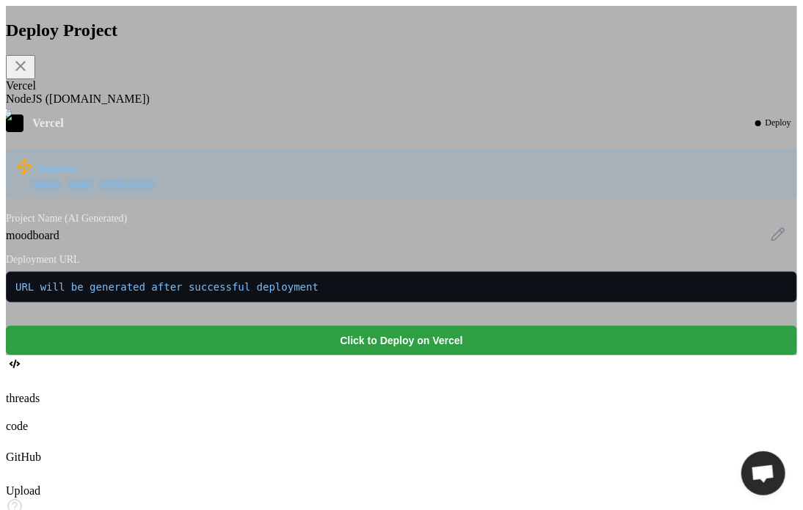
click at [420, 355] on button "Click to Deploy on Vercel" at bounding box center [401, 340] width 791 height 29
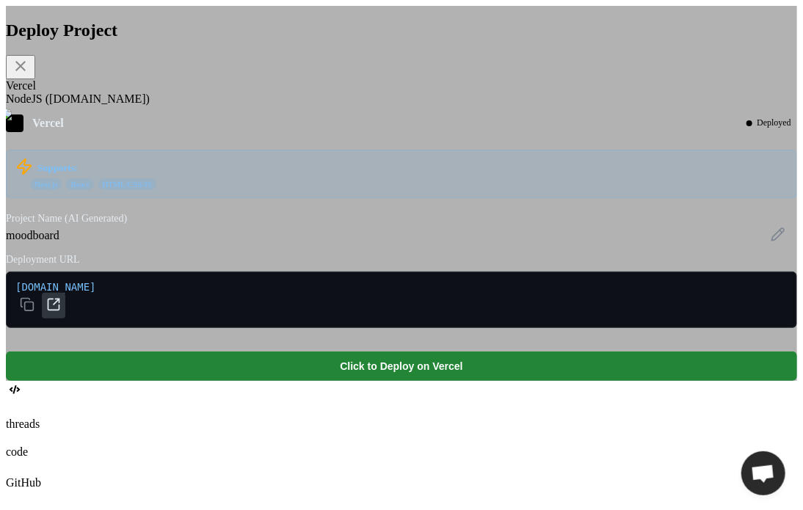
click at [59, 310] on icon at bounding box center [53, 304] width 11 height 11
click at [106, 18] on div "Deploy Project Vercel NodeJS (Fly.io) Vercel Deployed Supports: Next.js React H…" at bounding box center [401, 193] width 791 height 375
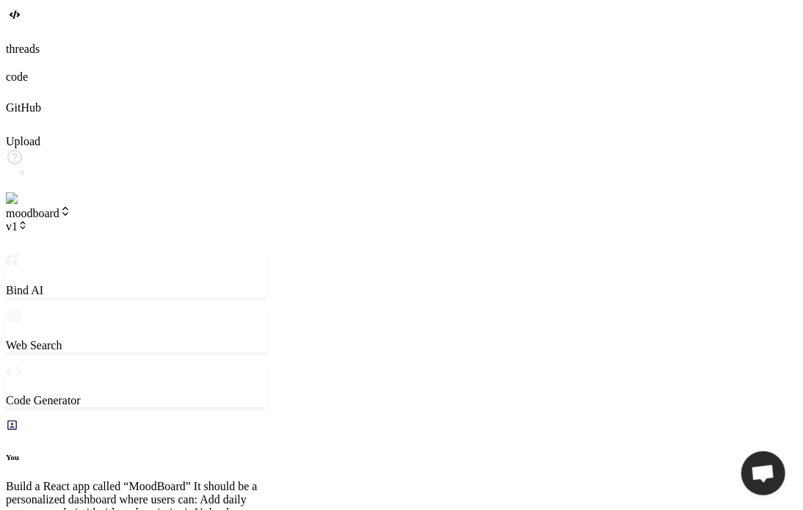
scroll to position [0, 0]
click at [71, 207] on span "moodboard" at bounding box center [38, 213] width 65 height 12
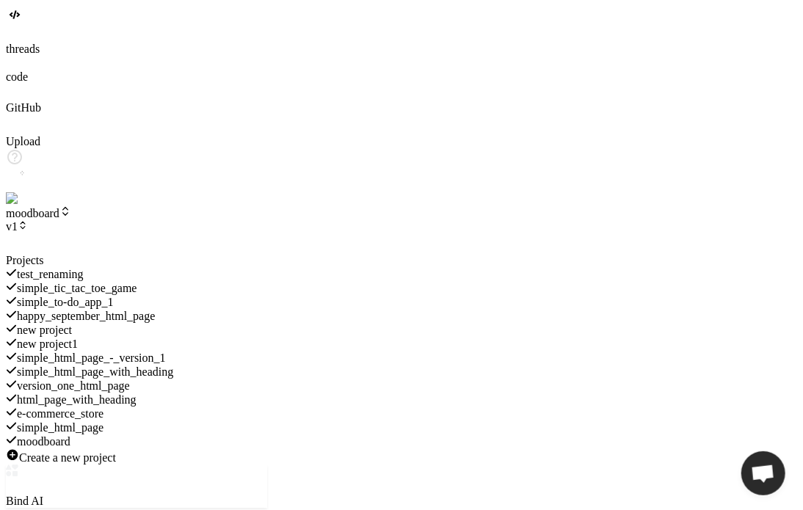
scroll to position [50, 0]
click at [103, 407] on span "e-commerce_store" at bounding box center [60, 413] width 87 height 12
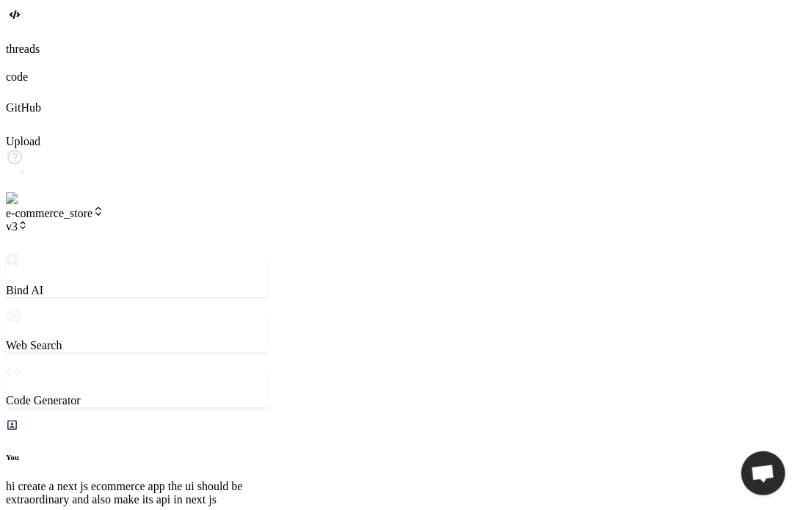
scroll to position [957, 0]
click at [19, 40] on icon at bounding box center [16, 37] width 6 height 6
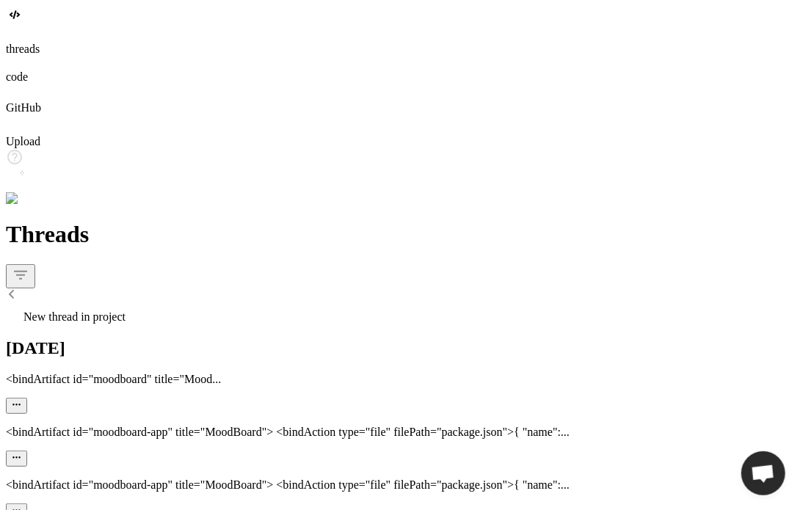
click at [149, 303] on div "New thread in project" at bounding box center [401, 313] width 791 height 21
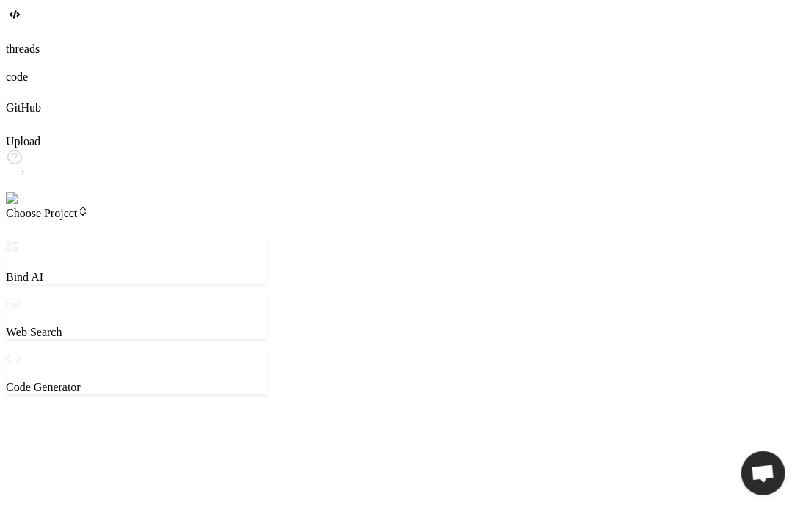
scroll to position [1000, 0]
click at [136, 426] on textarea at bounding box center [72, 421] width 130 height 31
type textarea "x"
type textarea "g"
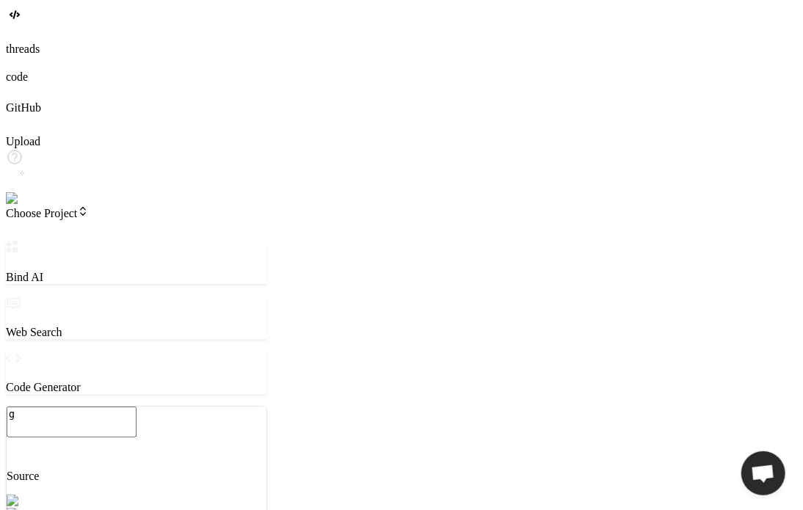
type textarea "x"
type textarea "ge"
type textarea "x"
type textarea "gen"
type textarea "x"
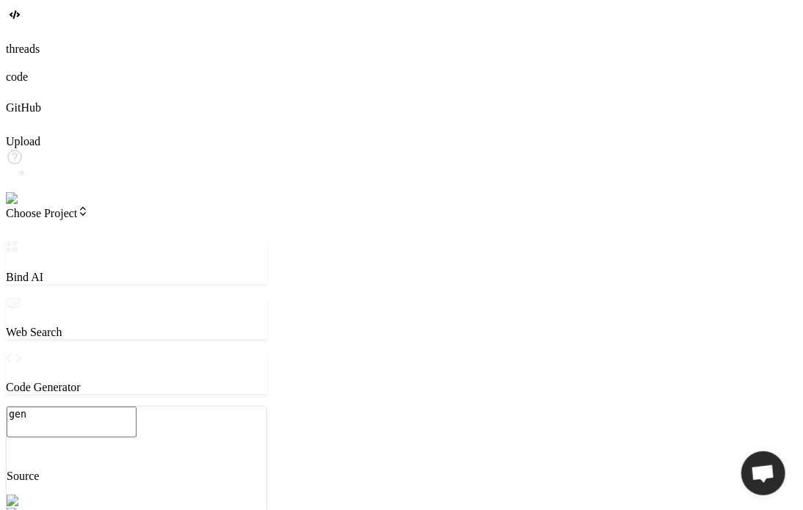
type textarea "gene"
type textarea "x"
type textarea "gener"
type textarea "x"
type textarea "genera"
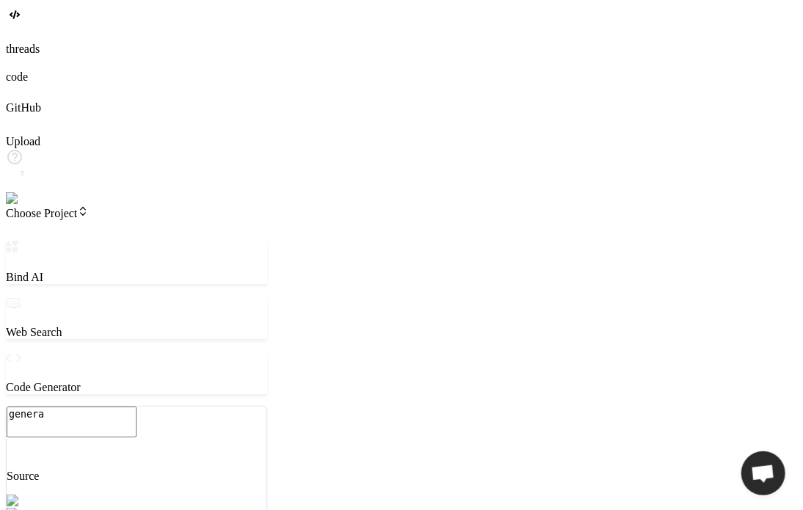
type textarea "x"
type textarea "generat"
type textarea "x"
type textarea "genera"
type textarea "x"
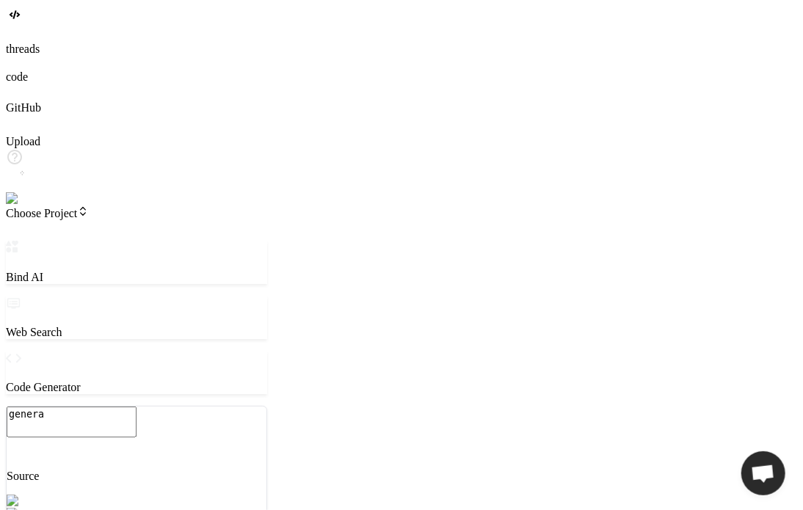
type textarea "gener"
type textarea "x"
type textarea "gene"
type textarea "x"
type textarea "gen"
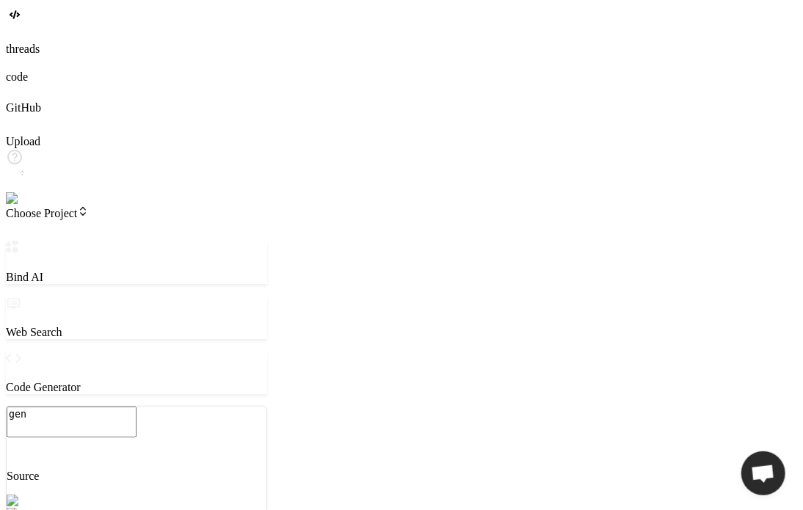
type textarea "x"
type textarea "ge"
type textarea "x"
type textarea "g"
type textarea "x"
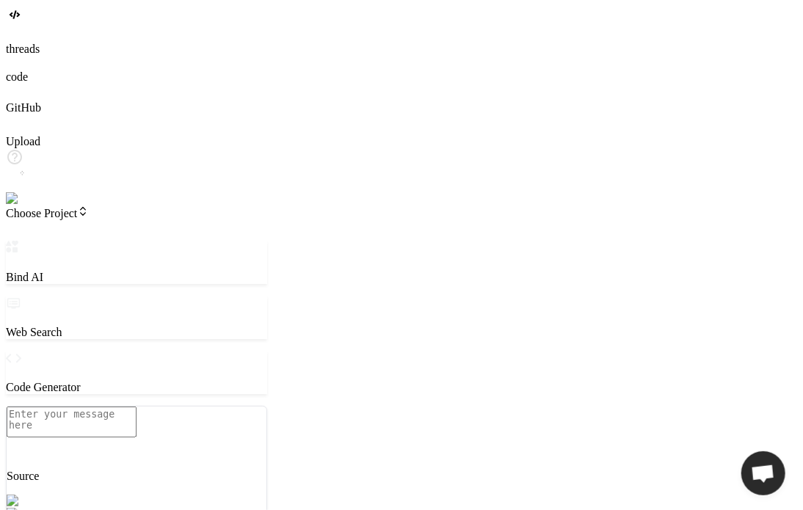
type textarea "x"
type textarea "c"
type textarea "x"
type textarea "cr"
type textarea "x"
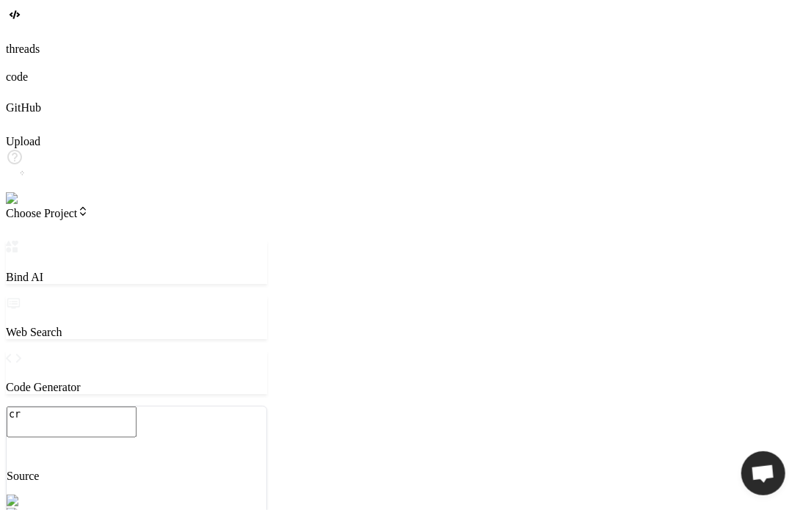
type textarea "cra"
type textarea "x"
type textarea "crae"
type textarea "x"
type textarea "craet"
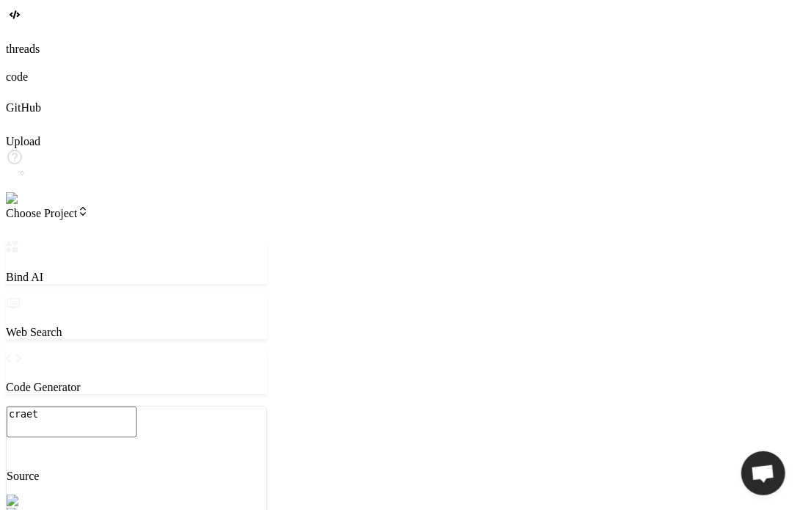
type textarea "x"
type textarea "craete"
type textarea "x"
type textarea "craete"
type textarea "x"
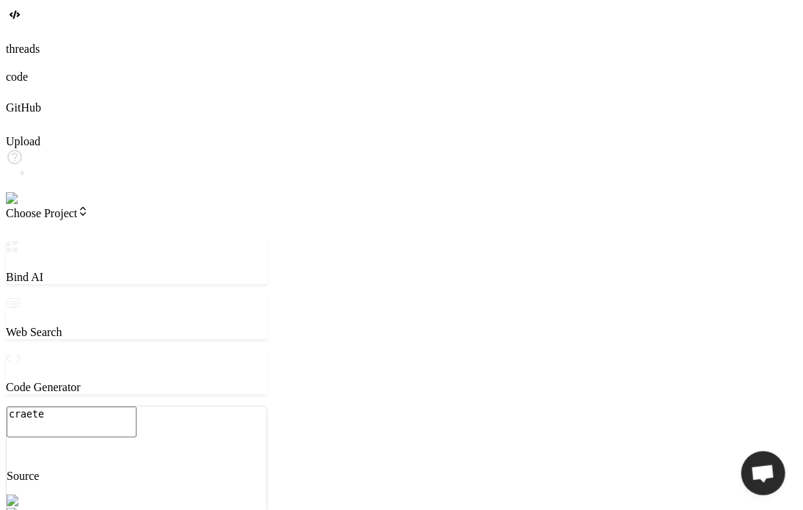
type textarea "craete t"
type textarea "x"
type textarea "craete th"
type textarea "x"
type textarea "craete the"
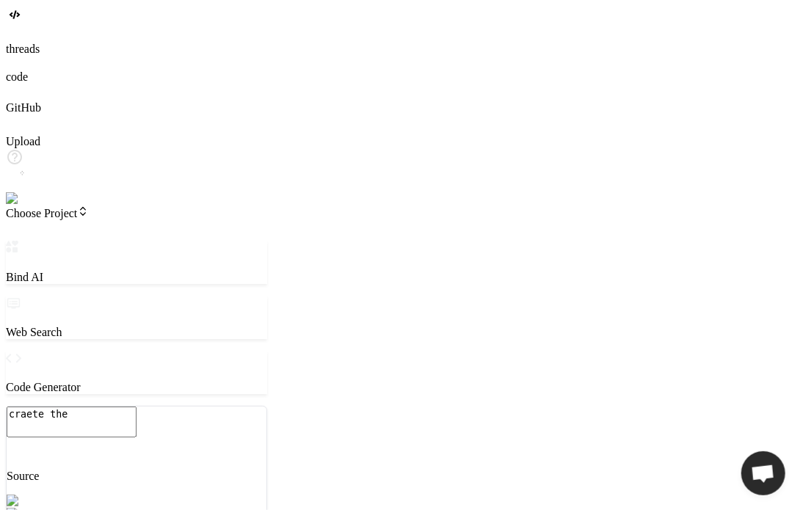
type textarea "x"
type textarea "craete the"
type textarea "x"
type textarea "craete the r"
type textarea "x"
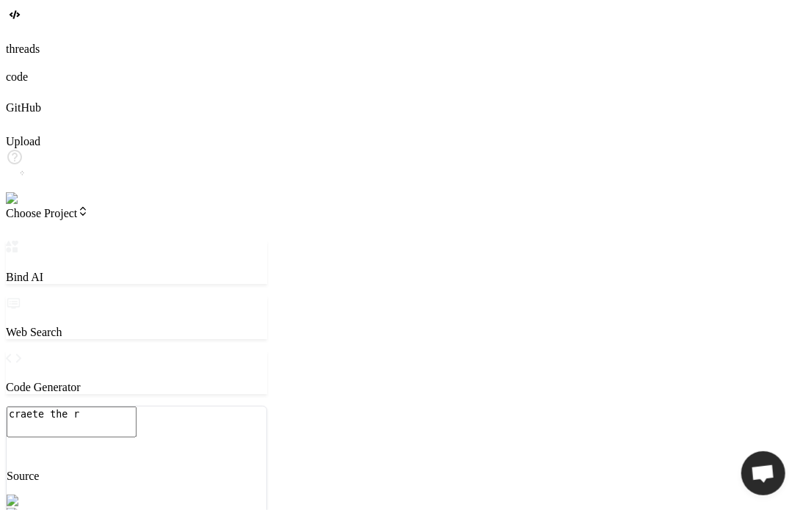
type textarea "craete the re"
type textarea "x"
type textarea "craete the rea"
type textarea "x"
type textarea "craete the reac"
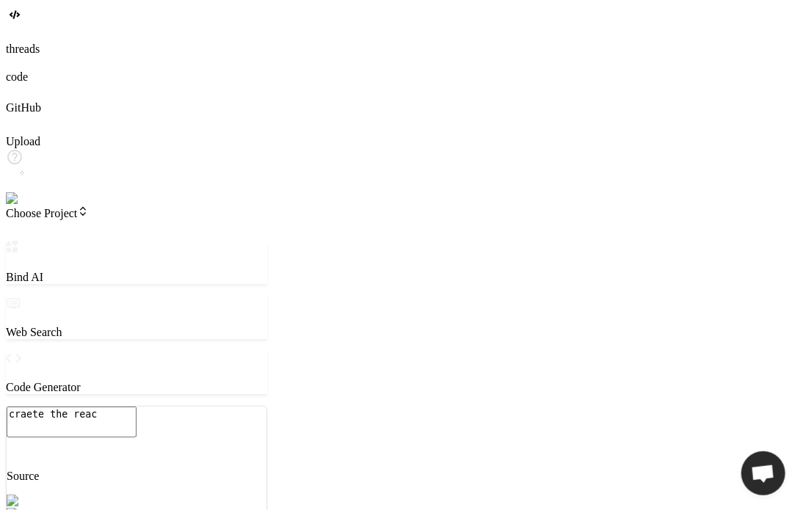
type textarea "x"
type textarea "craete the react"
type textarea "x"
type textarea "craete the react"
type textarea "x"
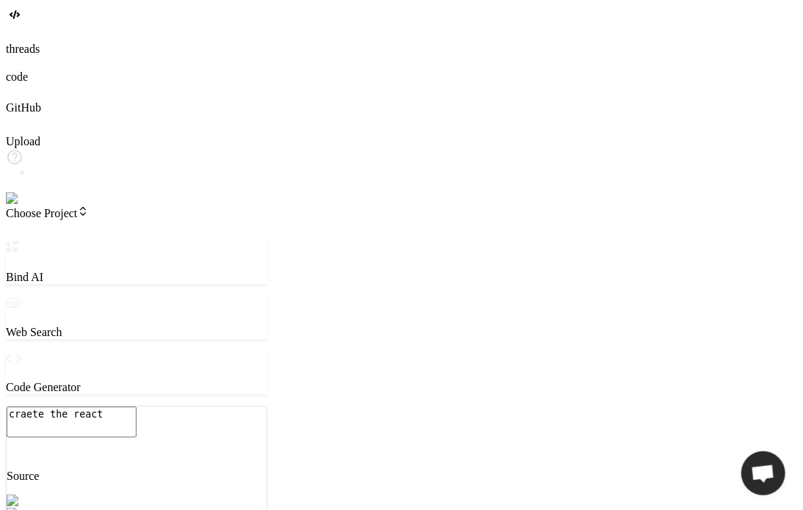
type textarea "craete the react t"
type textarea "x"
type textarea "craete the react to"
type textarea "x"
type textarea "craete the react tod"
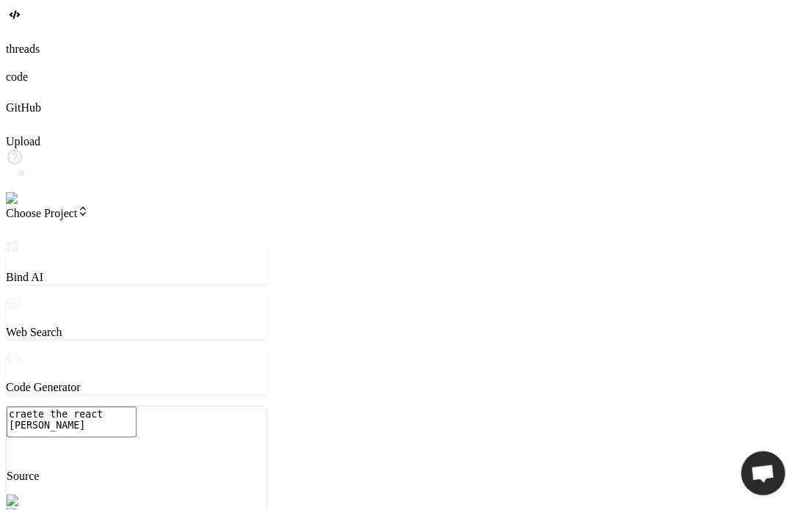
type textarea "x"
type textarea "craete the react todo"
type textarea "x"
type textarea "craete the react todo"
type textarea "x"
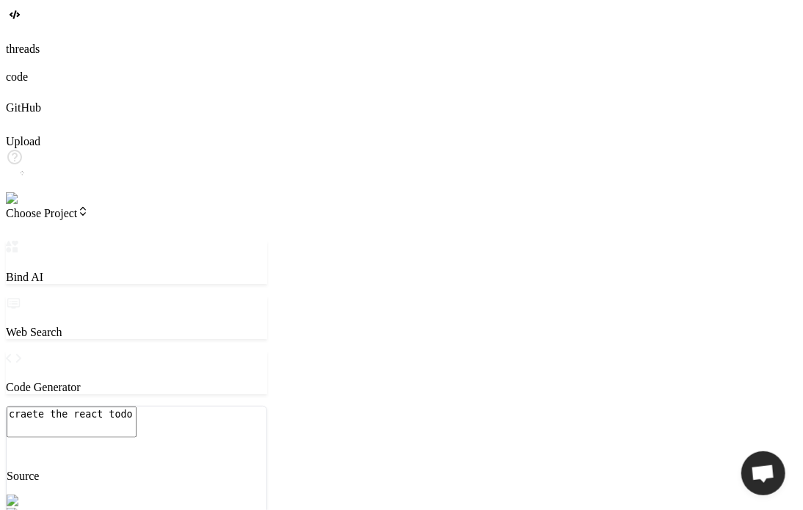
type textarea "craete the react todo a"
type textarea "x"
type textarea "craete the react todo ap"
type textarea "x"
type textarea "craete the react todo app"
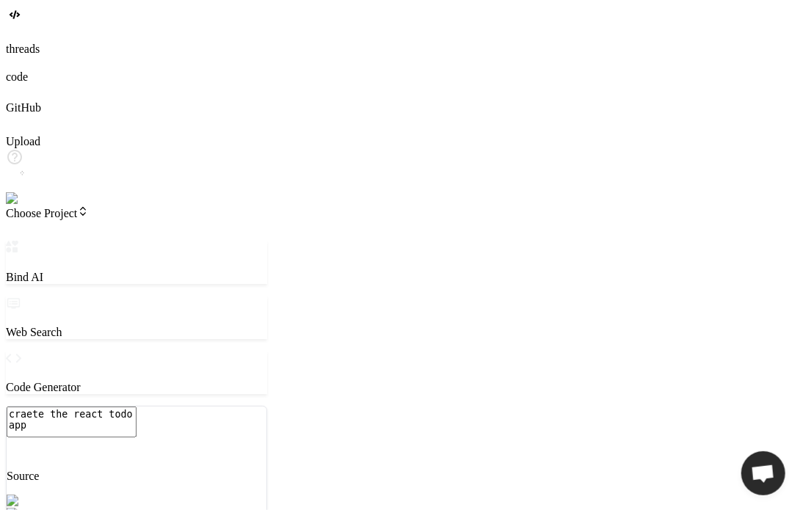
type textarea "x"
type textarea "craete the react todo app"
type textarea "x"
type textarea "craete the react todo app i"
type textarea "x"
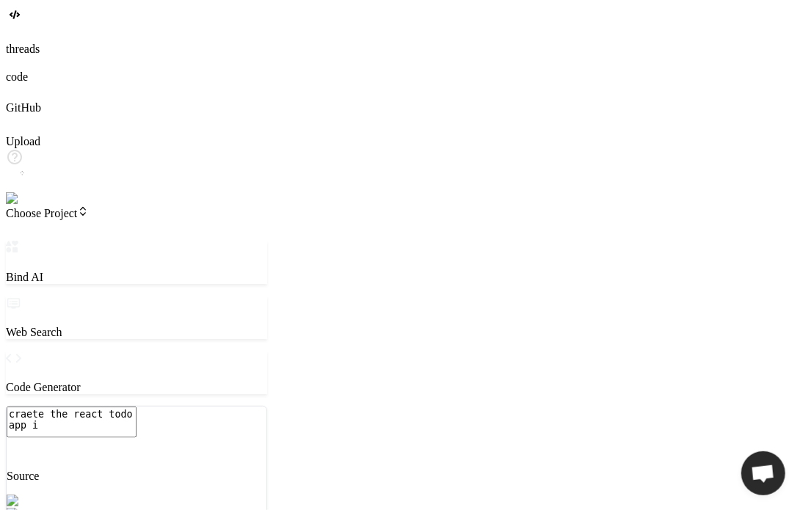
type textarea "craete the react todo app"
type textarea "x"
type textarea "craete the react todo app u"
type textarea "x"
type textarea "craete the react todo app us"
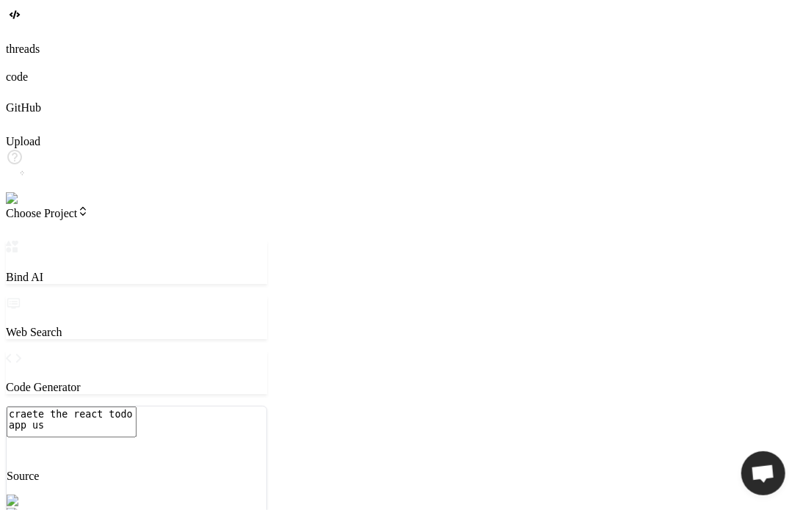
type textarea "x"
type textarea "craete the react todo app use"
type textarea "x"
type textarea "craete the react todo app use"
type textarea "x"
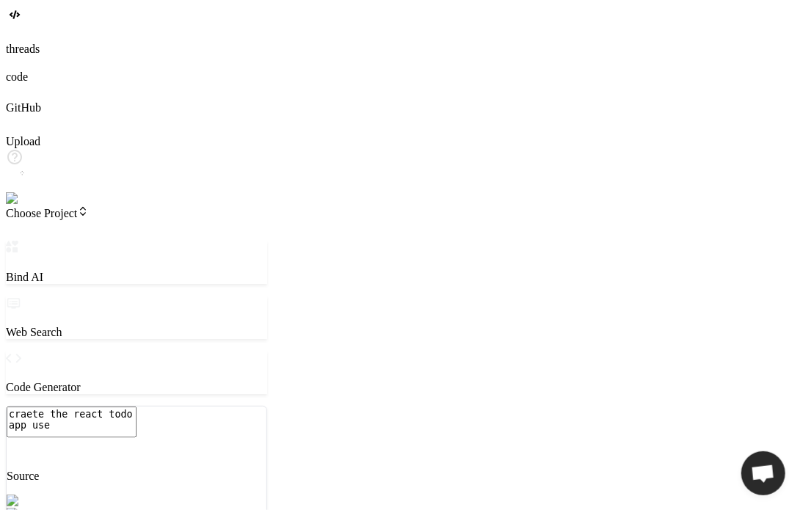
type textarea "craete the react todo app use t"
type textarea "x"
type textarea "craete the react todo app use ts"
type textarea "x"
type textarea "craete the react todo app use ts"
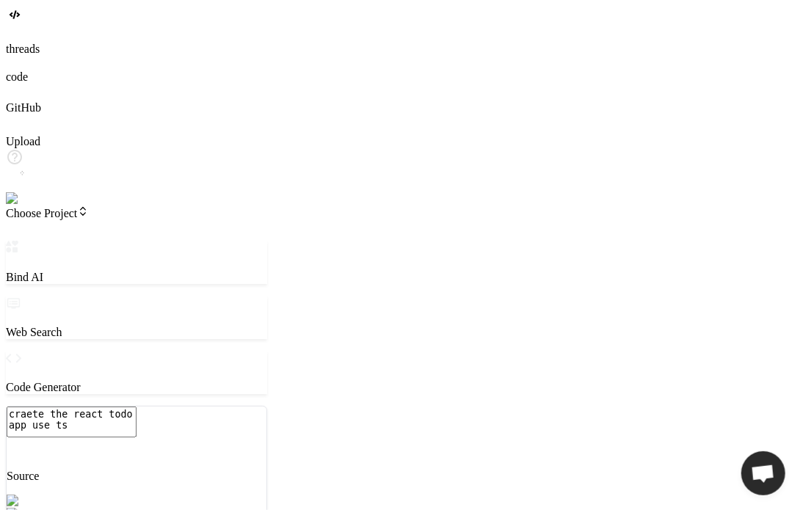
type textarea "x"
type textarea "craete the react todo app use ts i"
type textarea "x"
type textarea "craete the react todo app use ts in"
type textarea "x"
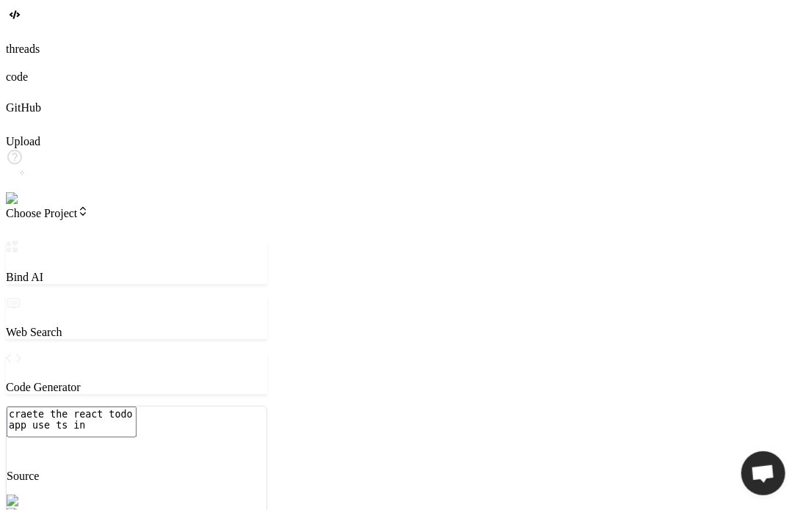
type textarea "craete the react todo app use ts ins"
type textarea "x"
type textarea "craete the react todo app use ts inst"
type textarea "x"
type textarea "craete the react todo app use ts inste"
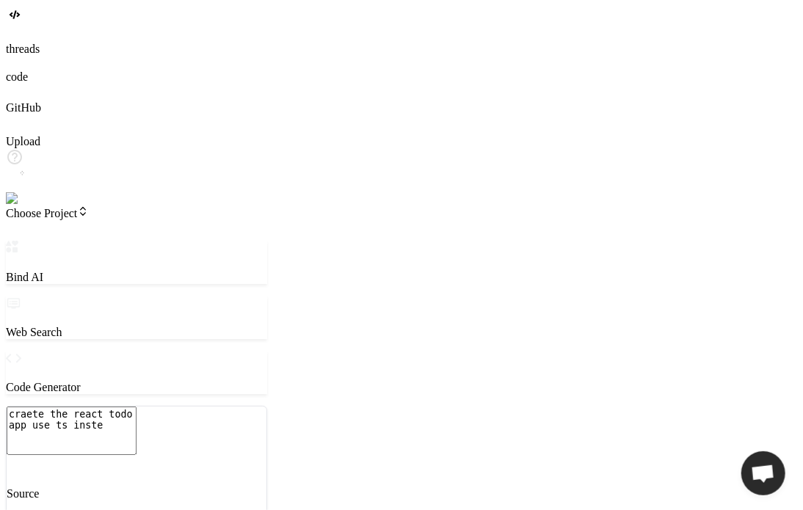
type textarea "x"
type textarea "craete the react todo app use ts instead"
type textarea "x"
type textarea "craete the react todo app use ts instead"
type textarea "x"
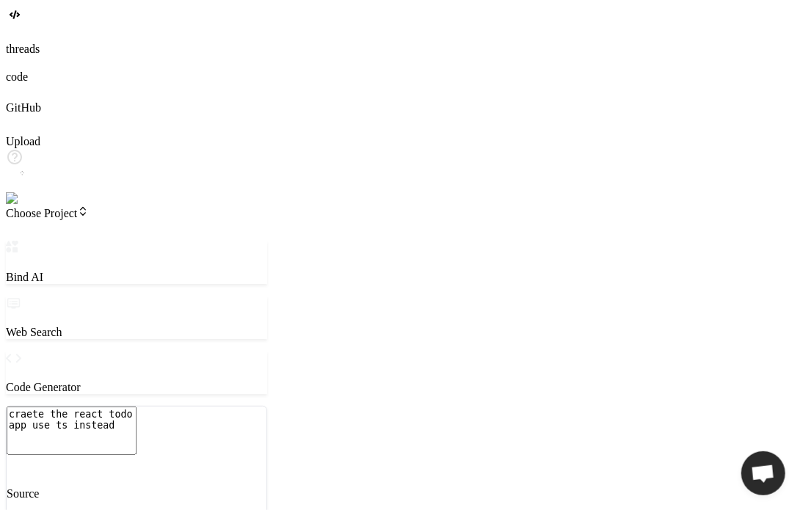
type textarea "craete the react todo app use ts instead o"
type textarea "x"
type textarea "craete the react todo app use ts instead of"
type textarea "x"
type textarea "craete the react todo app use ts instead of"
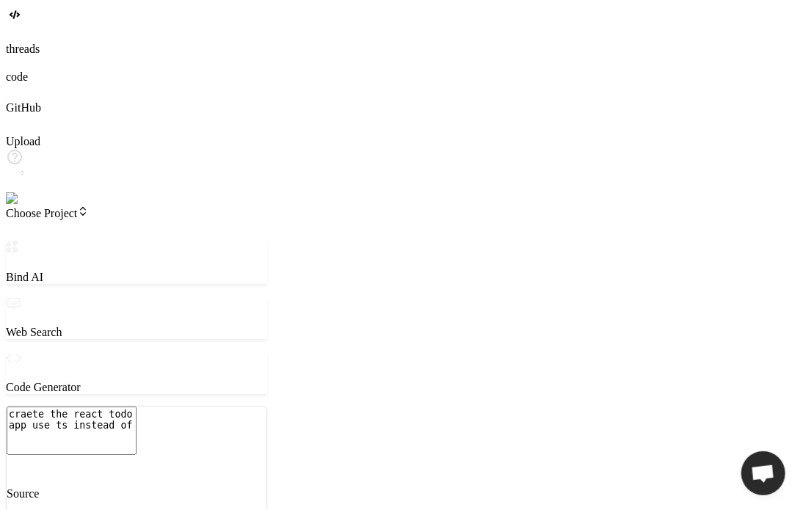
type textarea "x"
type textarea "craete the react todo app use ts instead of j"
type textarea "x"
type textarea "craete the react todo app use ts instead of js"
type textarea "x"
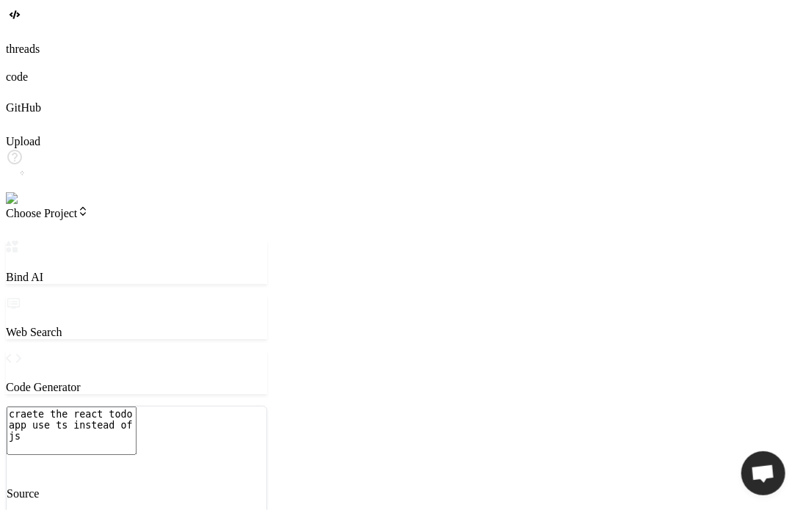
type textarea "craete the react todo app use ts instead of js"
click at [136, 433] on textarea "craete the react todo app use ts instead of js" at bounding box center [72, 430] width 130 height 48
type textarea "x"
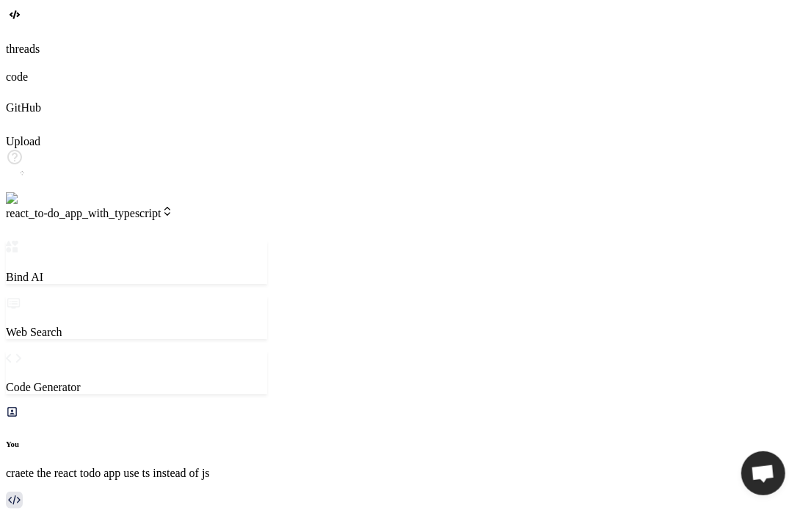
type textarea "x"
type textarea "ml>"
type textarea "x"
type textarea ");"
type textarea "x"
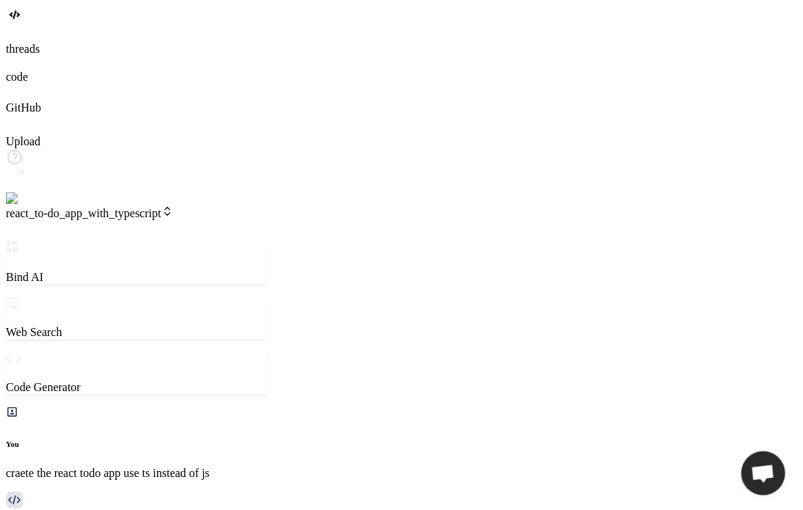
type textarea "n; }"
type textarea "x"
type textarea "oItem;"
type textarea "x"
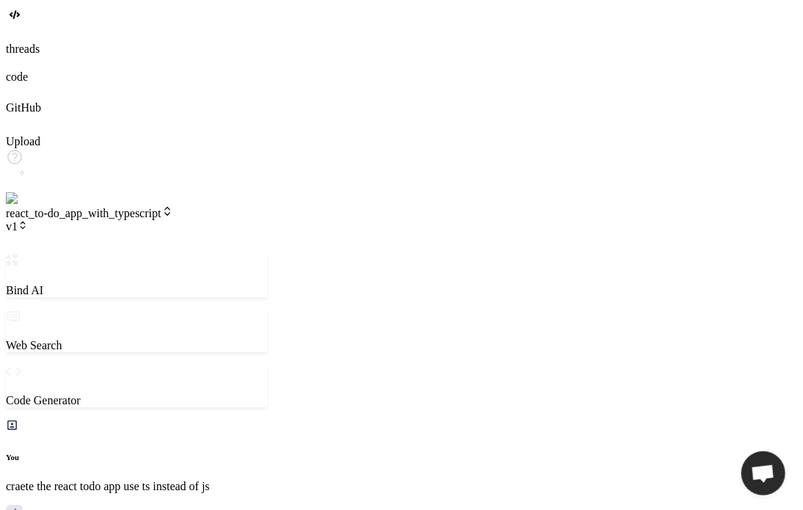
type textarea "x"
type textarea "</ul> </div> ); }; export default App;"
type textarea "x"
